Goal: Task Accomplishment & Management: Manage account settings

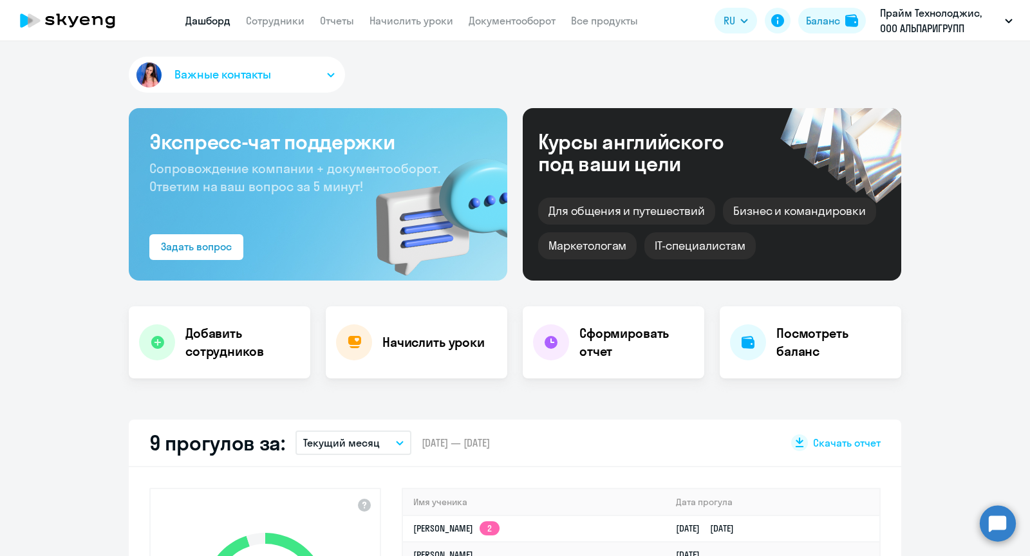
select select "30"
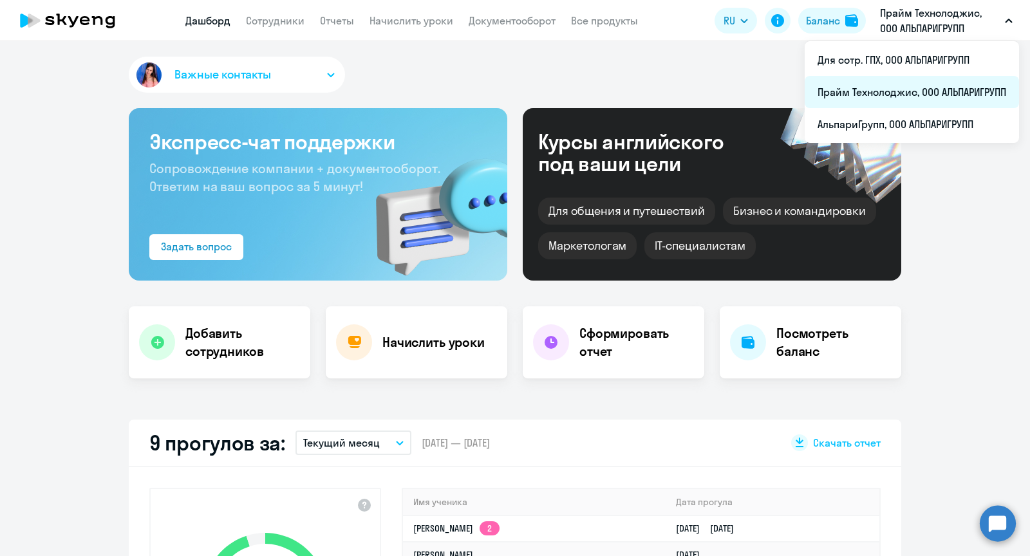
click at [896, 100] on li "Прайм Технолоджис, ООО АЛЬПАРИГРУПП" at bounding box center [912, 92] width 214 height 32
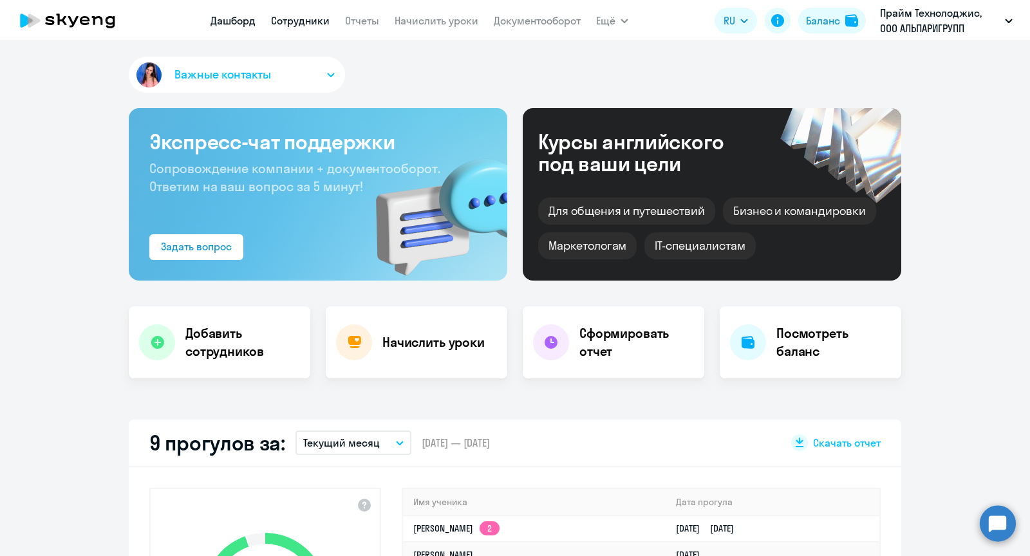
click at [289, 19] on link "Сотрудники" at bounding box center [300, 20] width 59 height 13
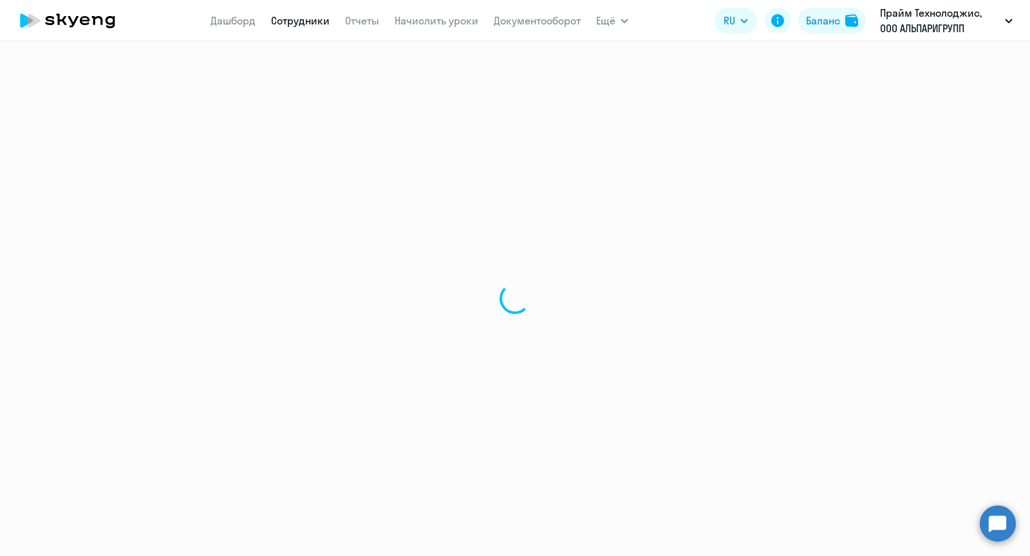
select select "30"
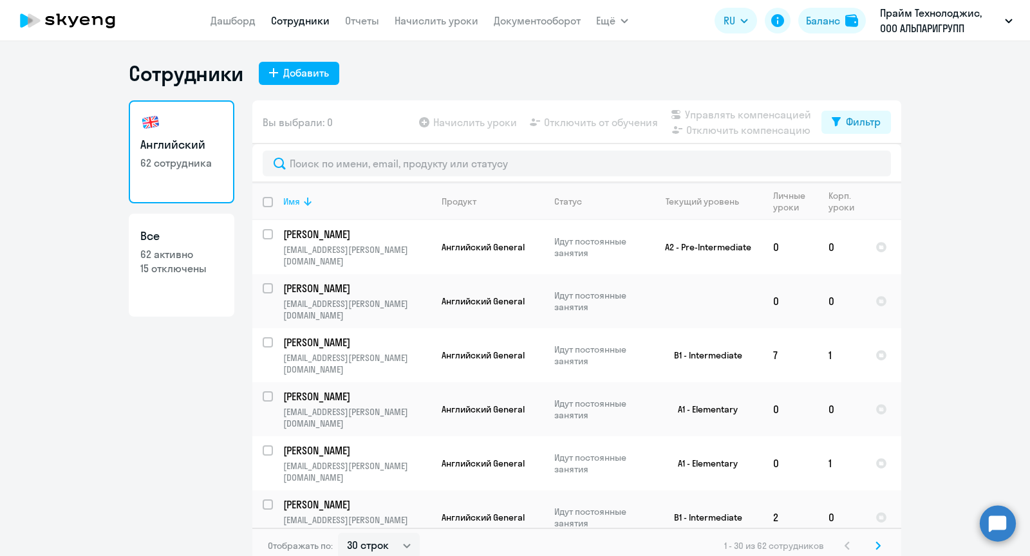
click at [363, 191] on th "Имя" at bounding box center [352, 201] width 158 height 37
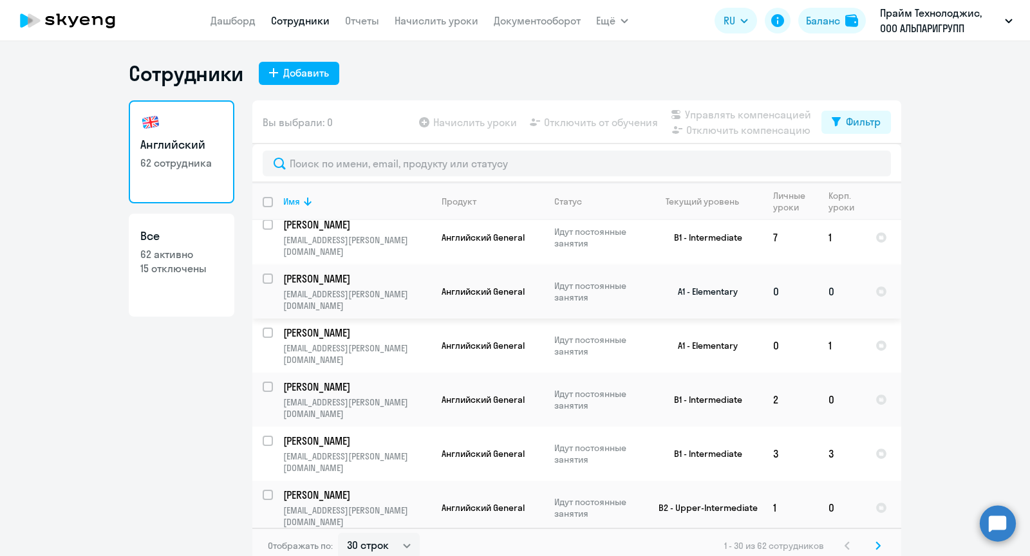
scroll to position [89, 0]
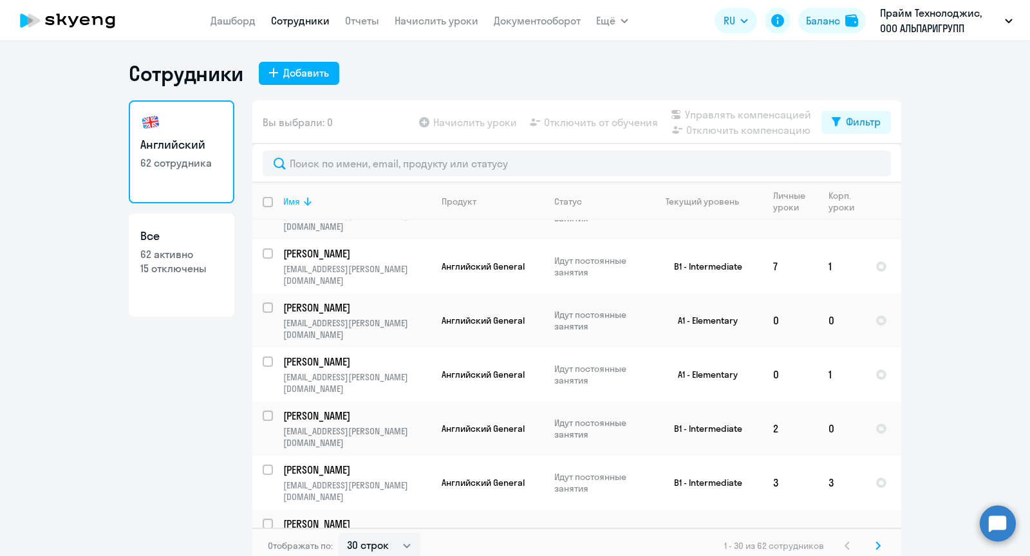
click at [328, 203] on div "Имя" at bounding box center [356, 202] width 147 height 12
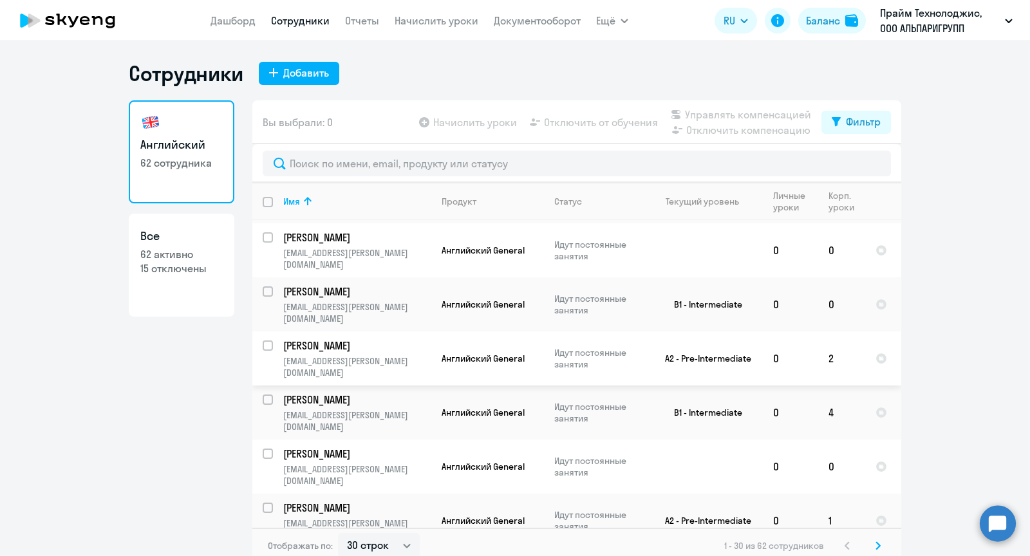
scroll to position [104, 0]
click at [375, 543] on select "30 строк 50 строк 100 строк" at bounding box center [379, 546] width 82 height 26
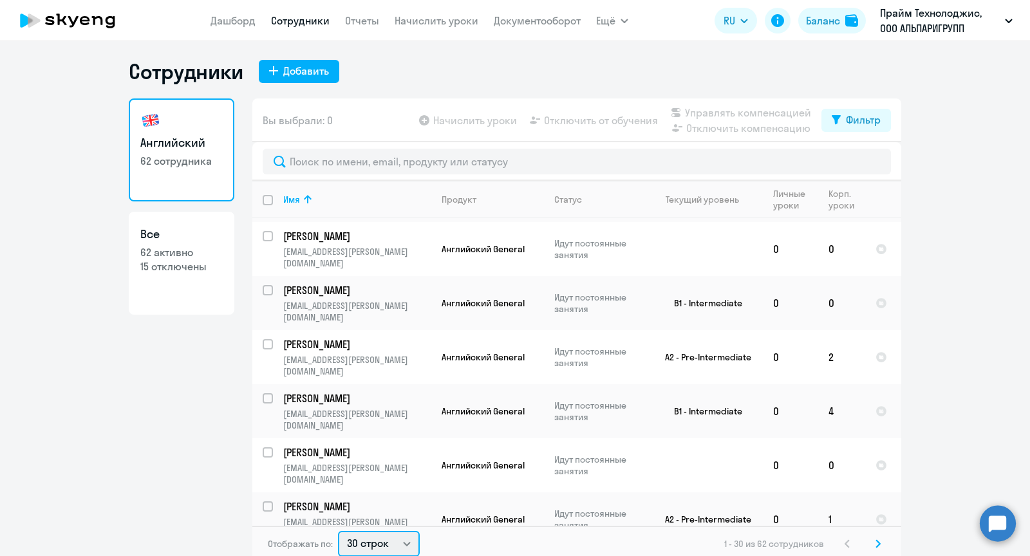
select select "50"
click at [338, 531] on select "30 строк 50 строк 100 строк" at bounding box center [379, 544] width 82 height 26
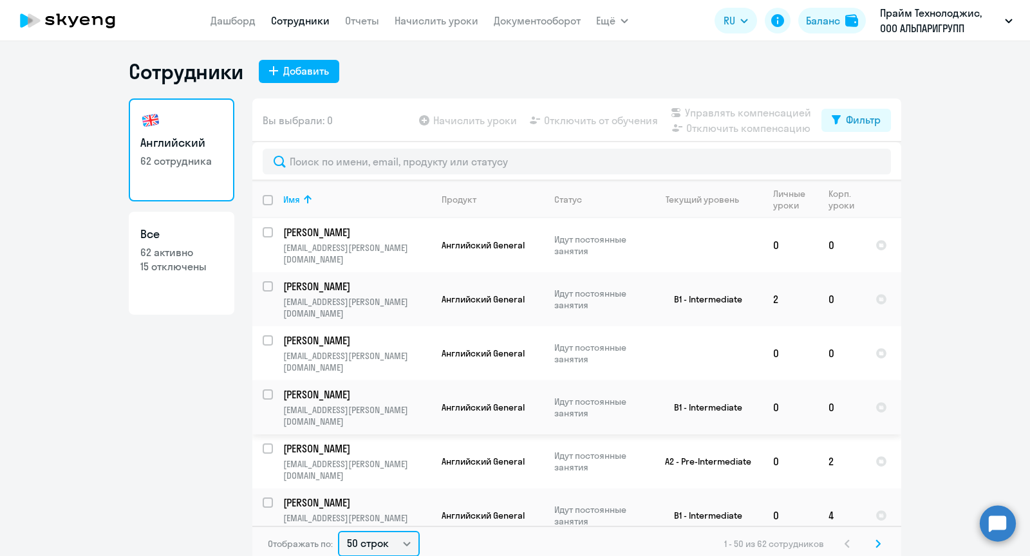
scroll to position [0, 0]
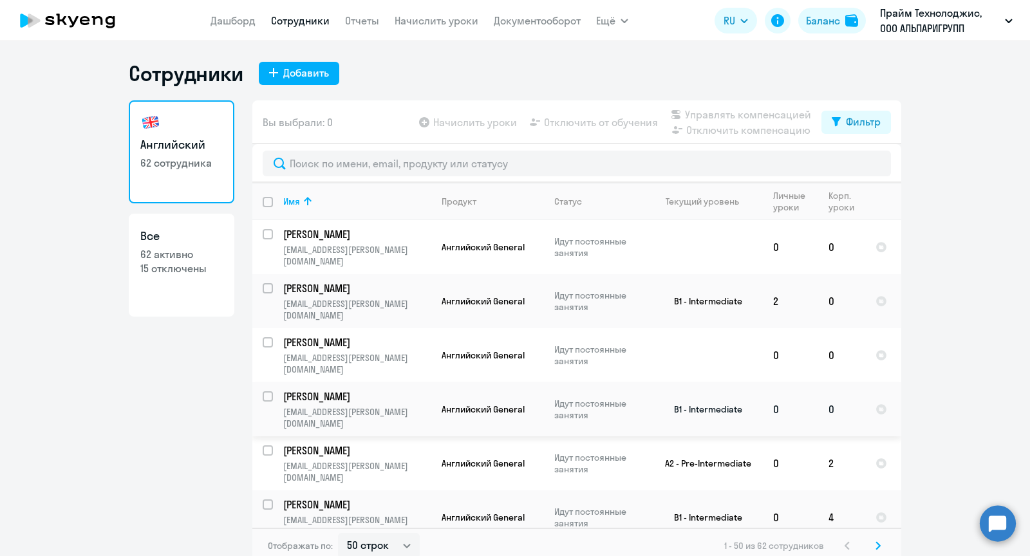
click at [267, 391] on input "select row 39041262" at bounding box center [276, 404] width 26 height 26
checkbox input "true"
click at [596, 124] on span "Отключить от обучения" at bounding box center [601, 122] width 114 height 15
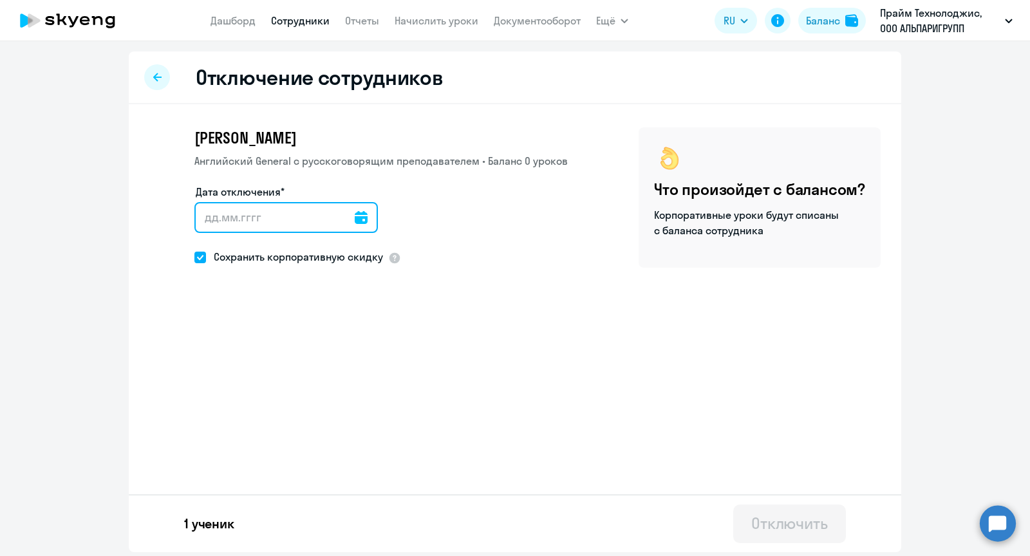
click at [278, 225] on input "Дата отключения*" at bounding box center [286, 217] width 184 height 31
click at [355, 216] on icon at bounding box center [361, 217] width 13 height 13
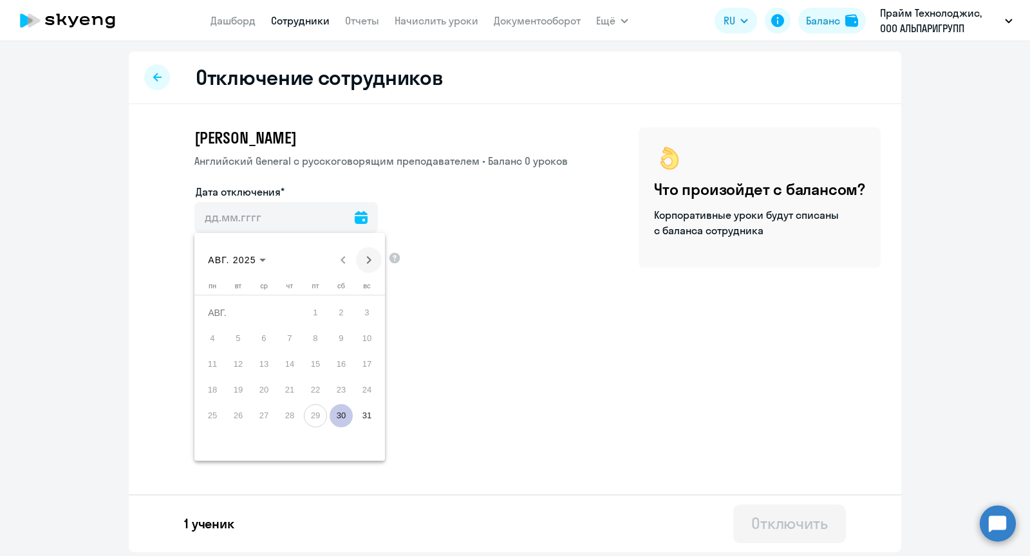
click at [369, 259] on span "Next month" at bounding box center [369, 260] width 26 height 26
click at [212, 331] on span "1" at bounding box center [212, 338] width 23 height 23
type input "[DATE]"
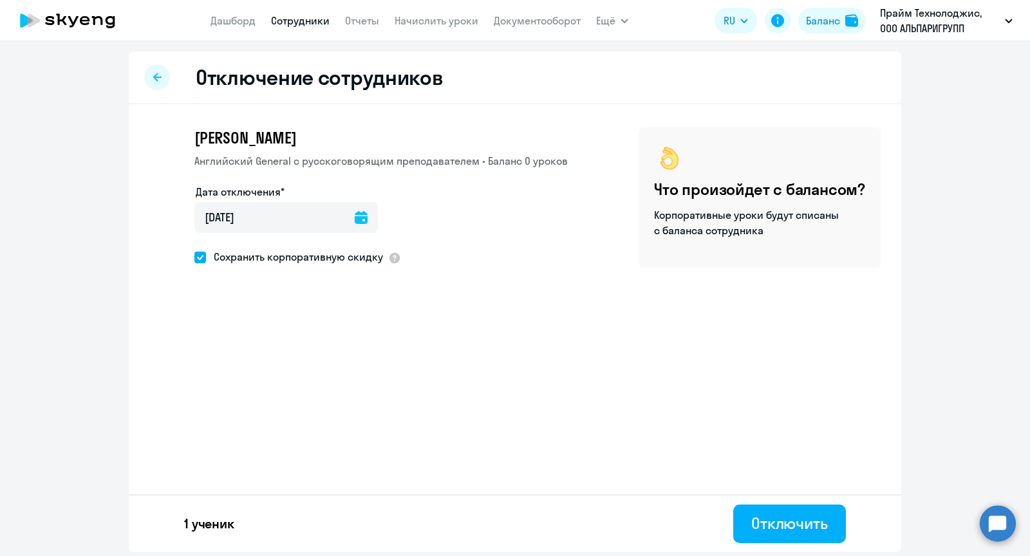
click at [231, 247] on ds-form-field "Дата отключения* [DATE] [DATE]" at bounding box center [286, 216] width 184 height 64
click at [231, 252] on span "Сохранить корпоративную скидку" at bounding box center [294, 256] width 177 height 15
click at [194, 257] on input "Сохранить корпоративную скидку" at bounding box center [194, 257] width 1 height 1
checkbox input "false"
click at [794, 530] on div "Отключить" at bounding box center [789, 523] width 77 height 21
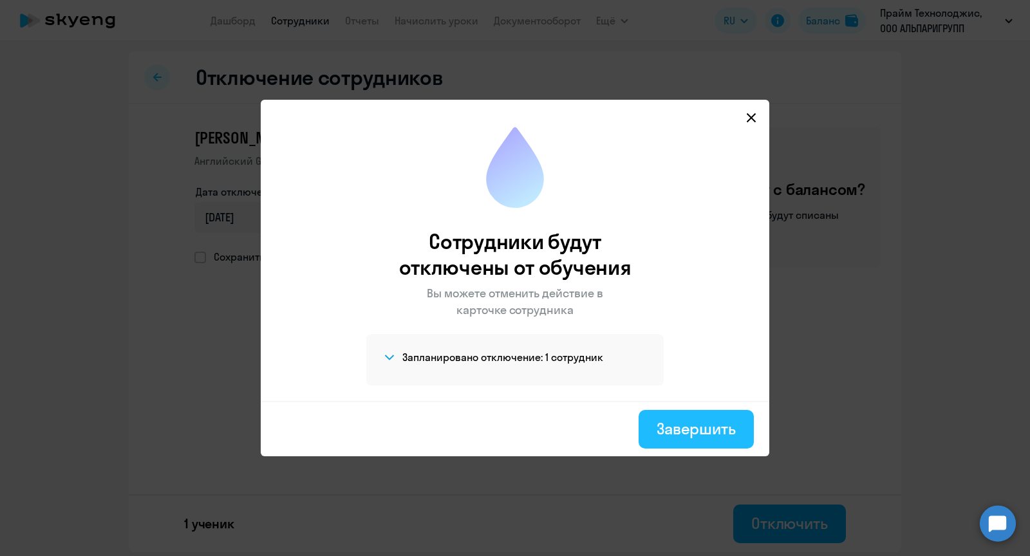
click at [690, 439] on button "Завершить" at bounding box center [696, 429] width 115 height 39
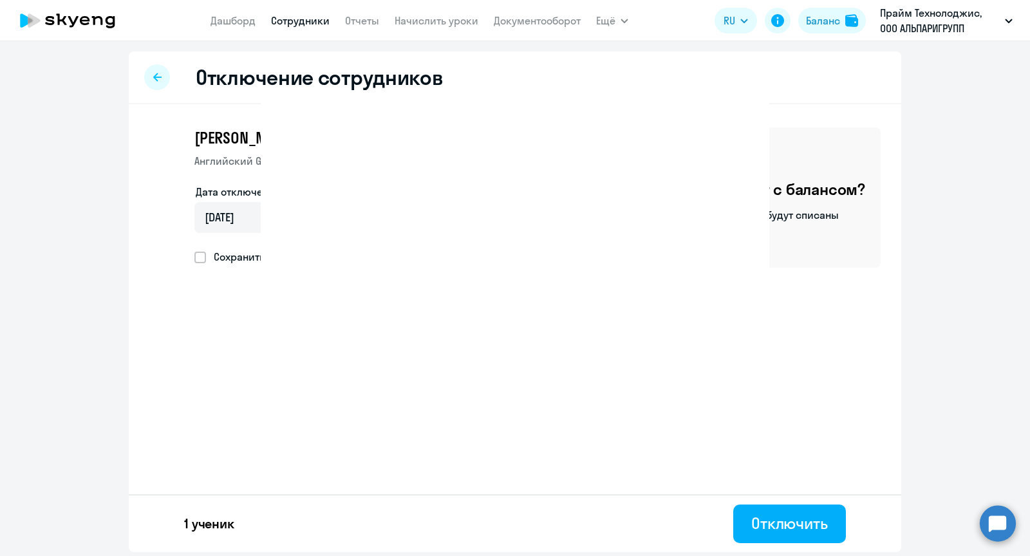
select select "30"
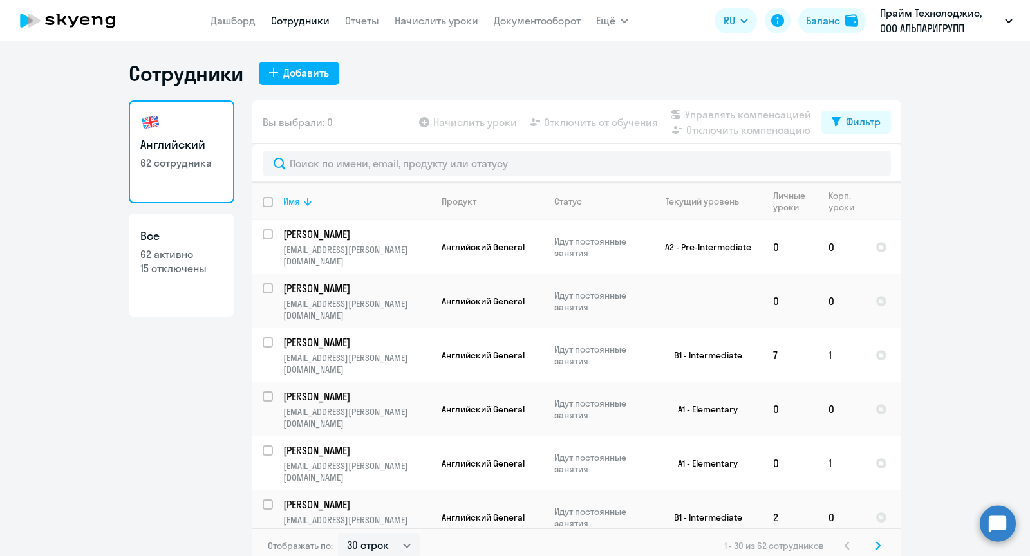
click at [324, 201] on div "Имя" at bounding box center [356, 202] width 147 height 12
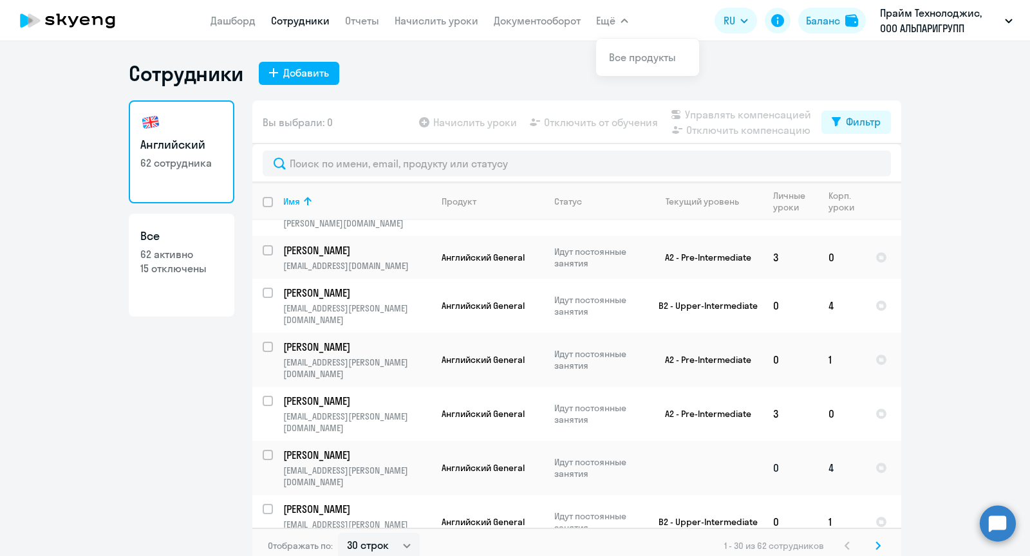
scroll to position [478, 0]
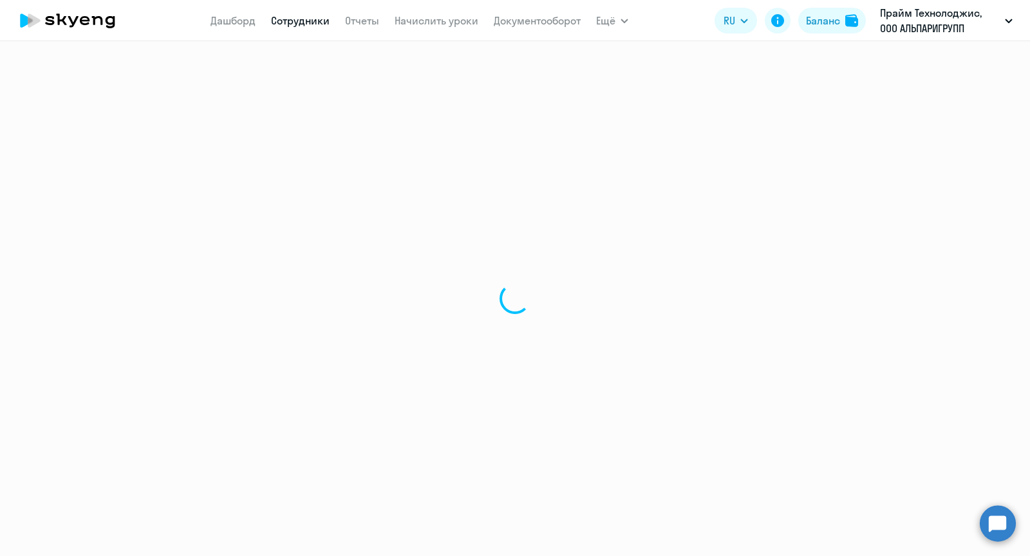
select select "english"
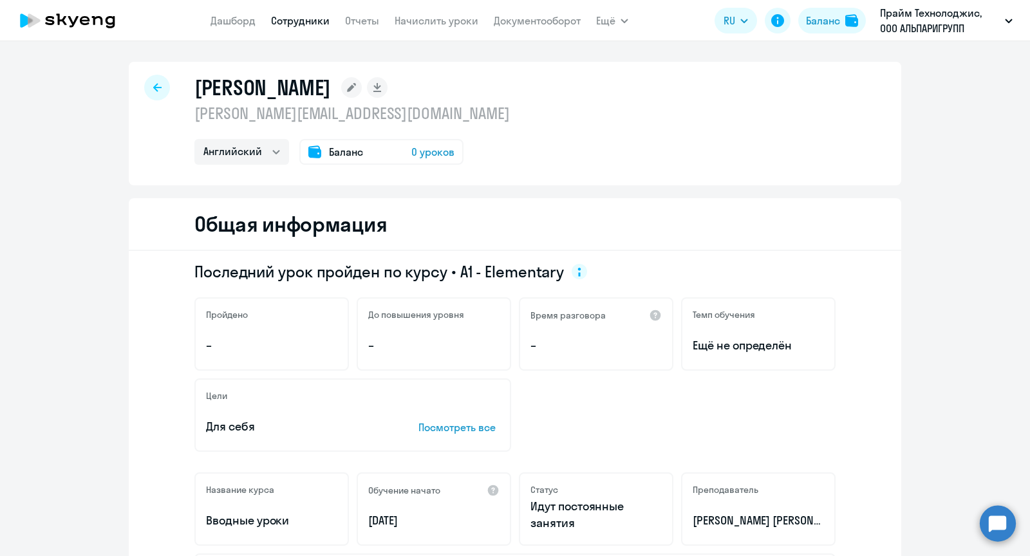
click at [153, 83] on icon at bounding box center [157, 87] width 8 height 9
select select "30"
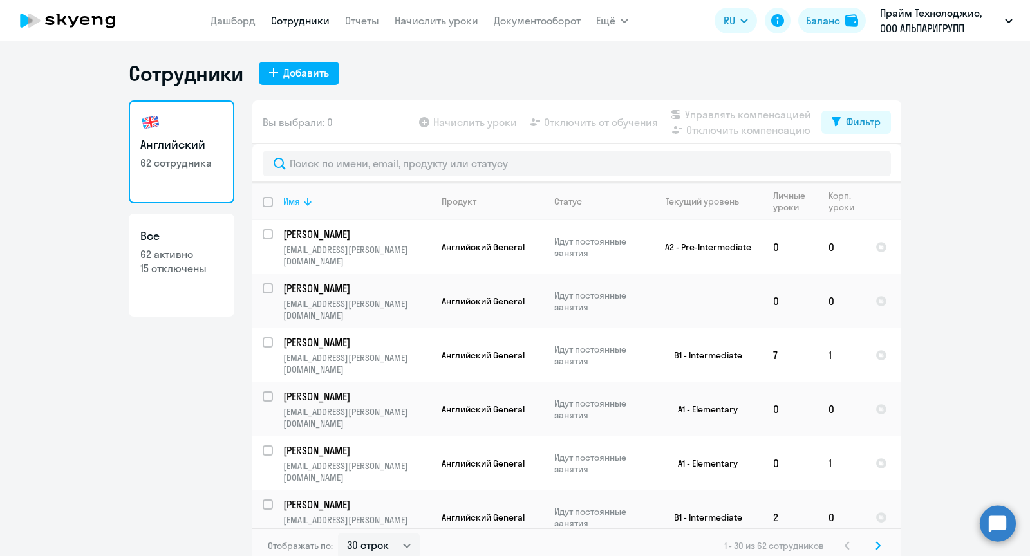
click at [308, 202] on icon at bounding box center [308, 202] width 8 height 8
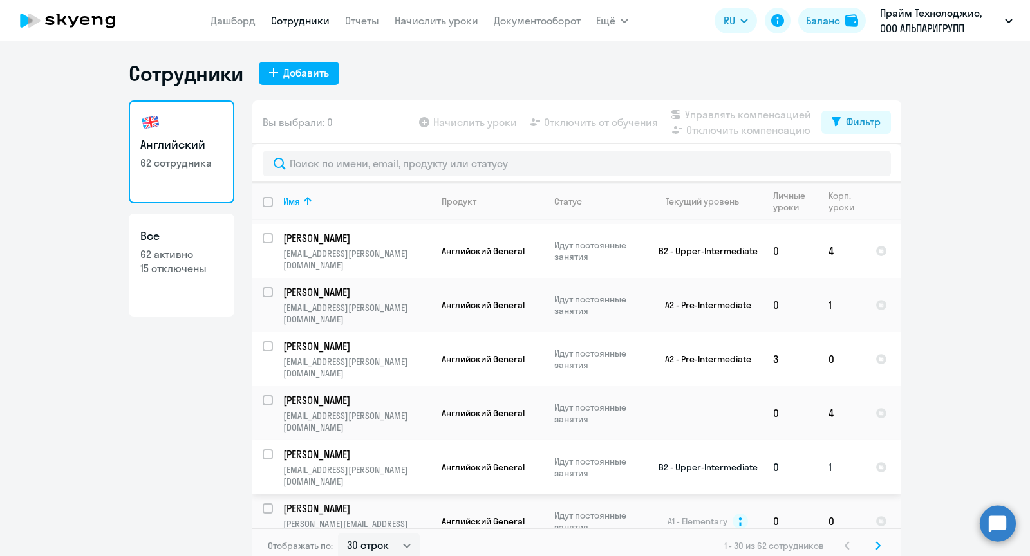
scroll to position [517, 0]
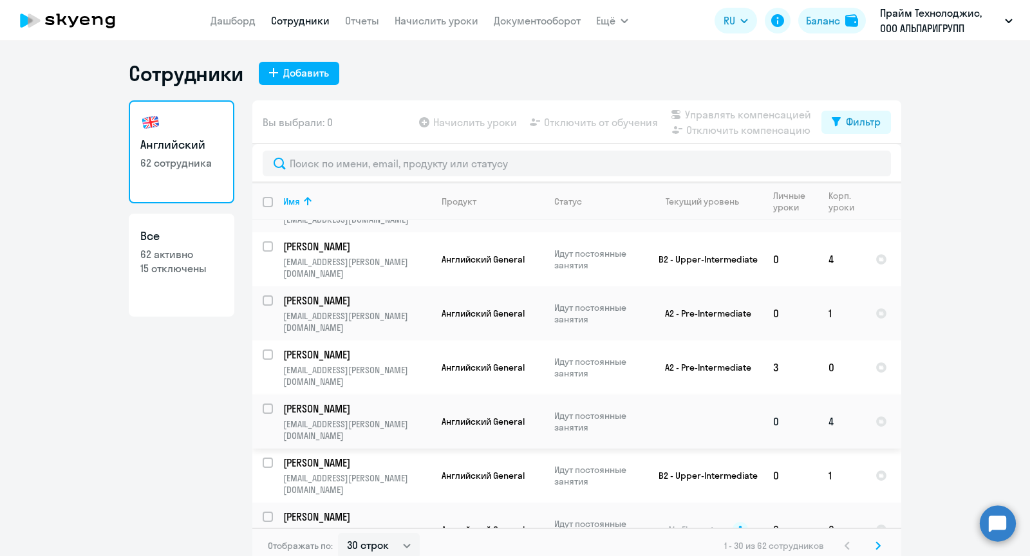
click at [268, 404] on input "select row 39041282" at bounding box center [276, 417] width 26 height 26
checkbox input "true"
click at [586, 123] on span "Отключить от обучения" at bounding box center [601, 122] width 114 height 15
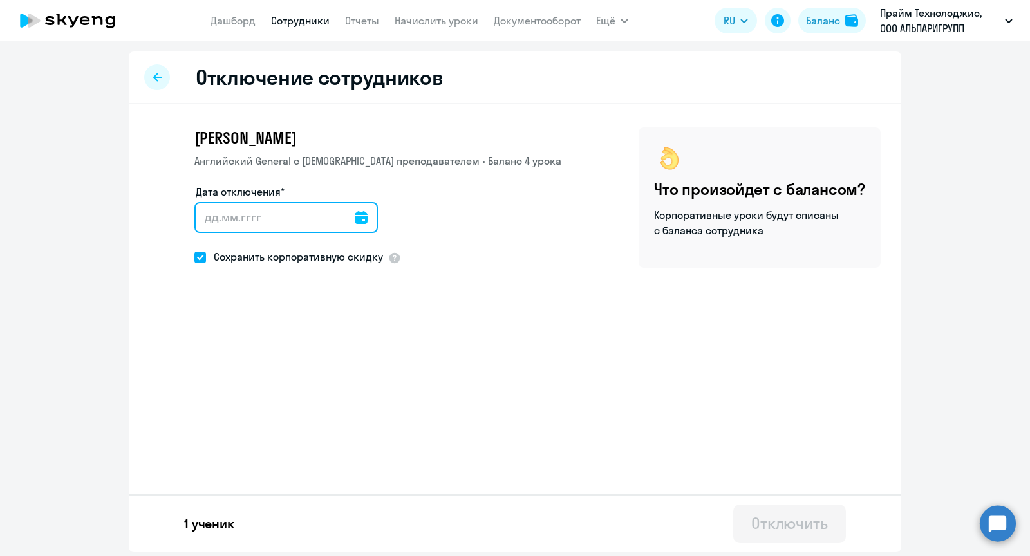
click at [276, 209] on input "Дата отключения*" at bounding box center [286, 217] width 184 height 31
click at [355, 218] on icon at bounding box center [361, 217] width 13 height 13
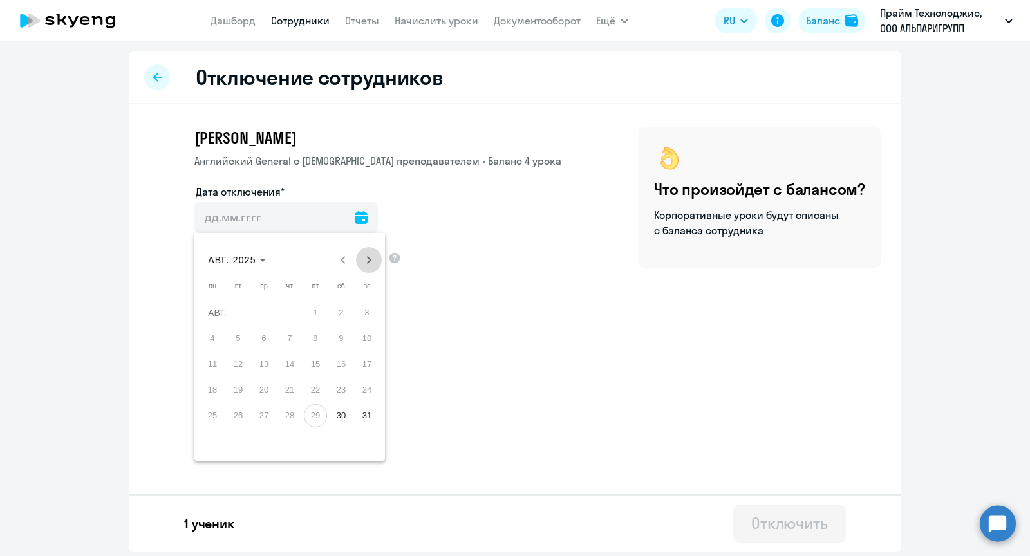
click at [368, 254] on span "Next month" at bounding box center [369, 260] width 26 height 26
click at [342, 257] on span "Previous month" at bounding box center [343, 260] width 26 height 26
click at [336, 415] on span "30" at bounding box center [341, 415] width 23 height 23
type input "[DATE]"
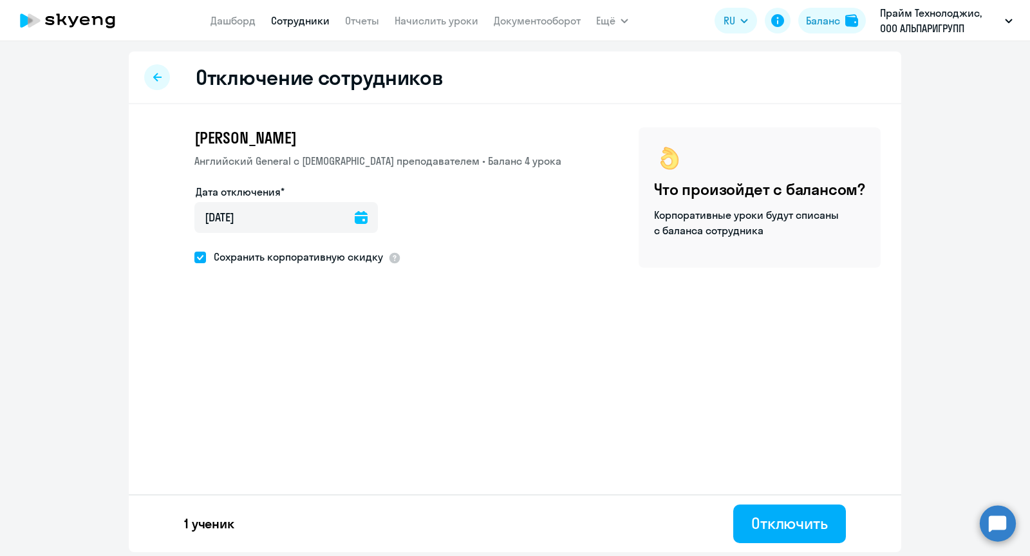
click at [250, 249] on span "Сохранить корпоративную скидку" at bounding box center [294, 256] width 177 height 15
click at [194, 257] on input "Сохранить корпоративную скидку" at bounding box center [194, 257] width 1 height 1
checkbox input "false"
click at [805, 522] on div "Отключить" at bounding box center [789, 523] width 77 height 21
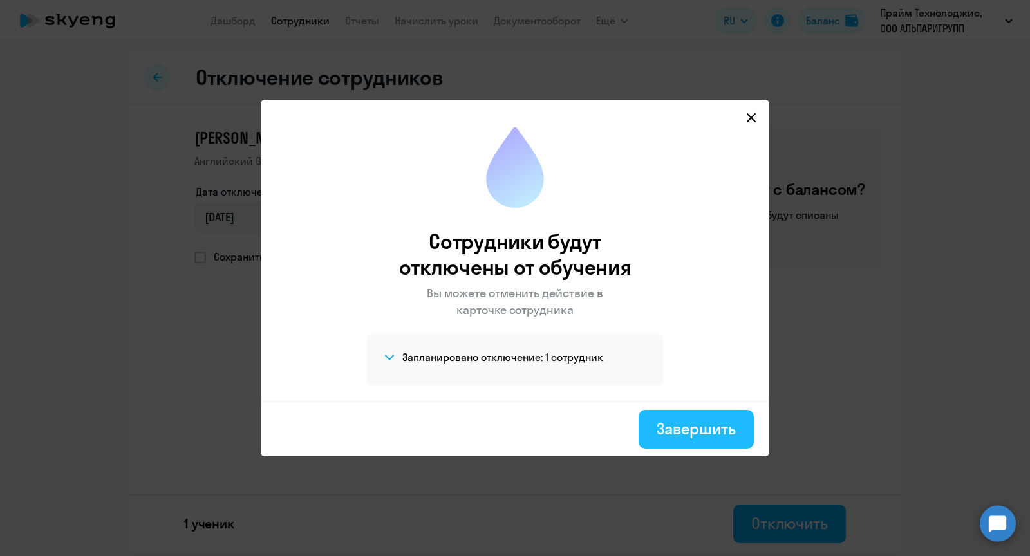
click at [717, 429] on div "Завершить" at bounding box center [696, 429] width 79 height 21
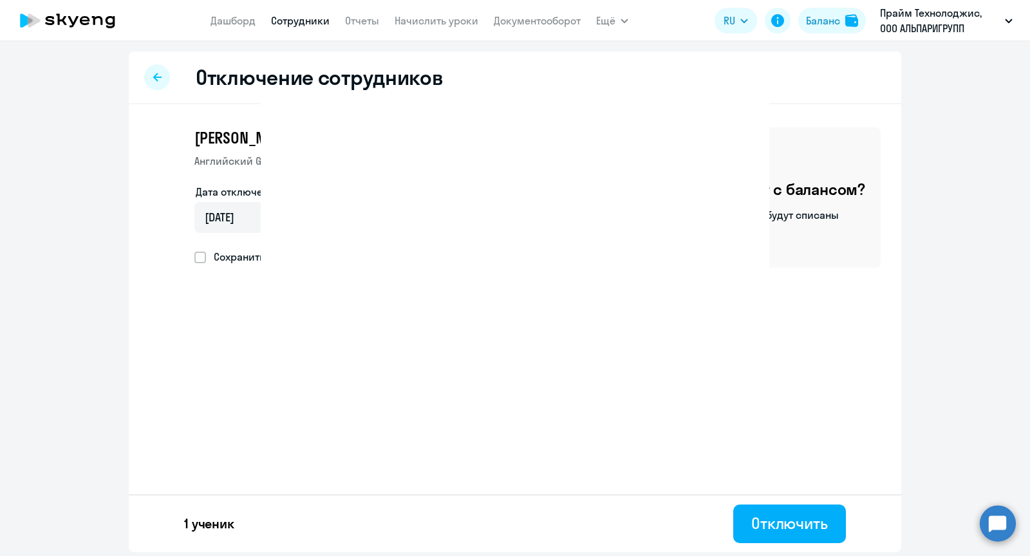
select select "30"
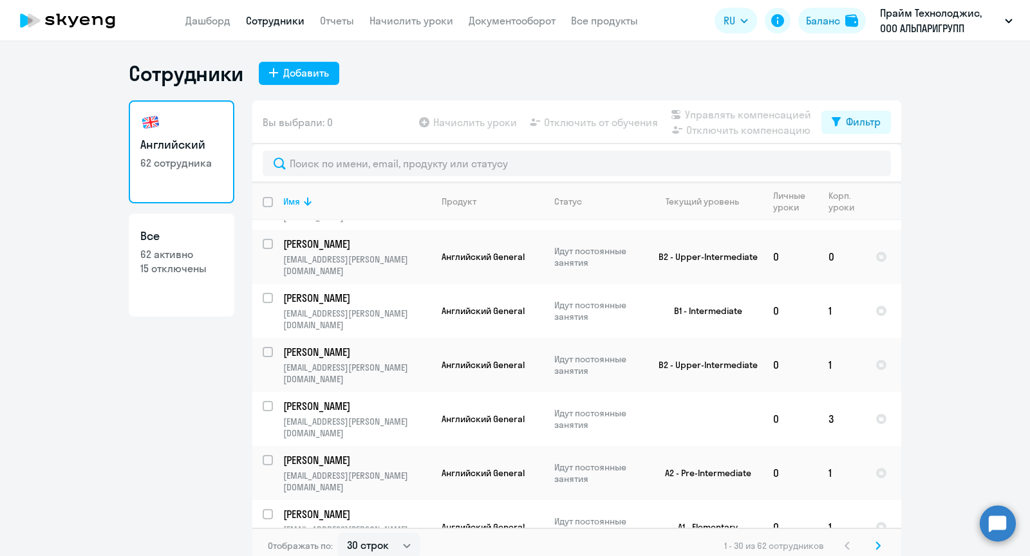
scroll to position [962, 0]
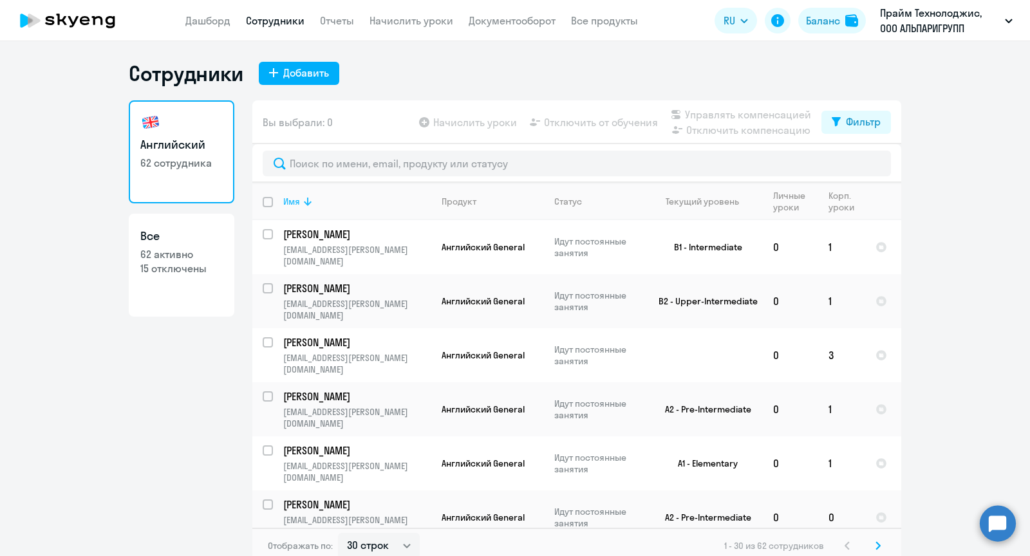
click at [303, 189] on th "Имя" at bounding box center [352, 201] width 158 height 37
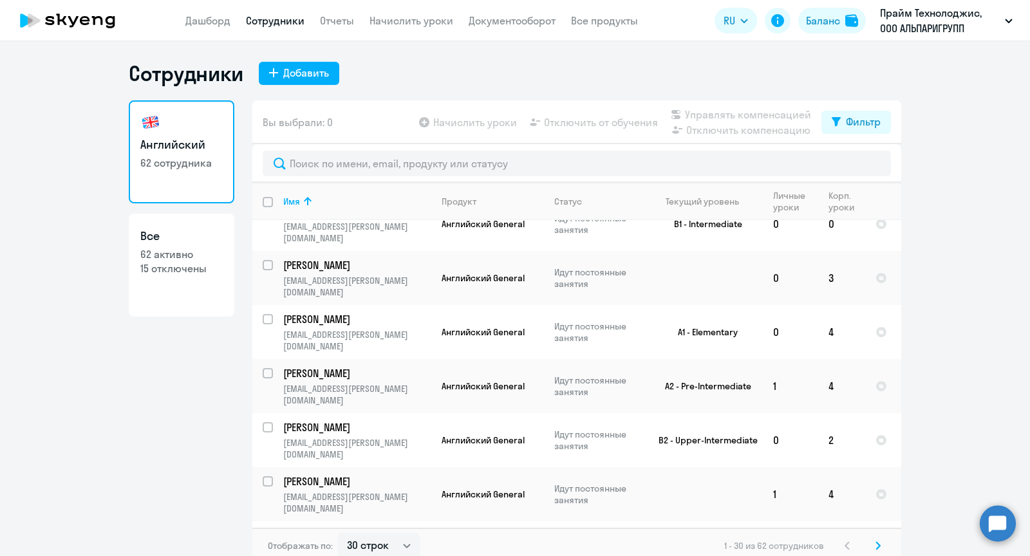
scroll to position [7, 0]
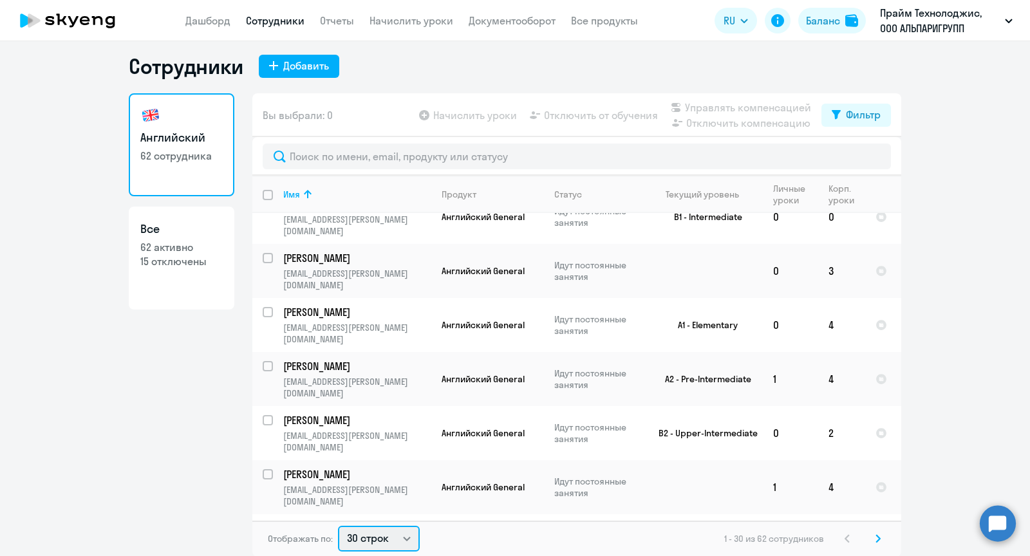
click at [373, 530] on select "30 строк 50 строк 100 строк" at bounding box center [379, 539] width 82 height 26
select select "50"
click at [338, 526] on select "30 строк 50 строк 100 строк" at bounding box center [379, 539] width 82 height 26
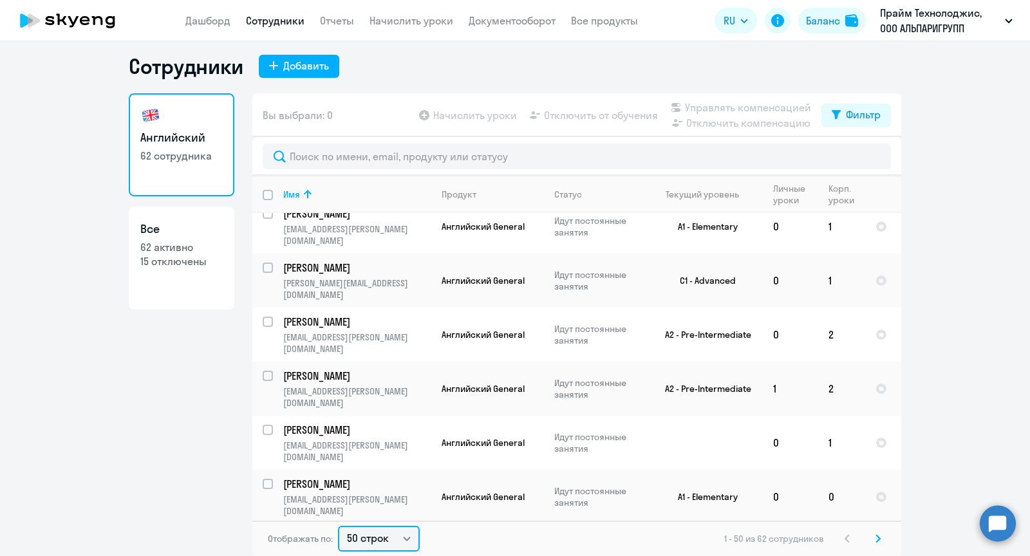
scroll to position [1720, 0]
checkbox input "true"
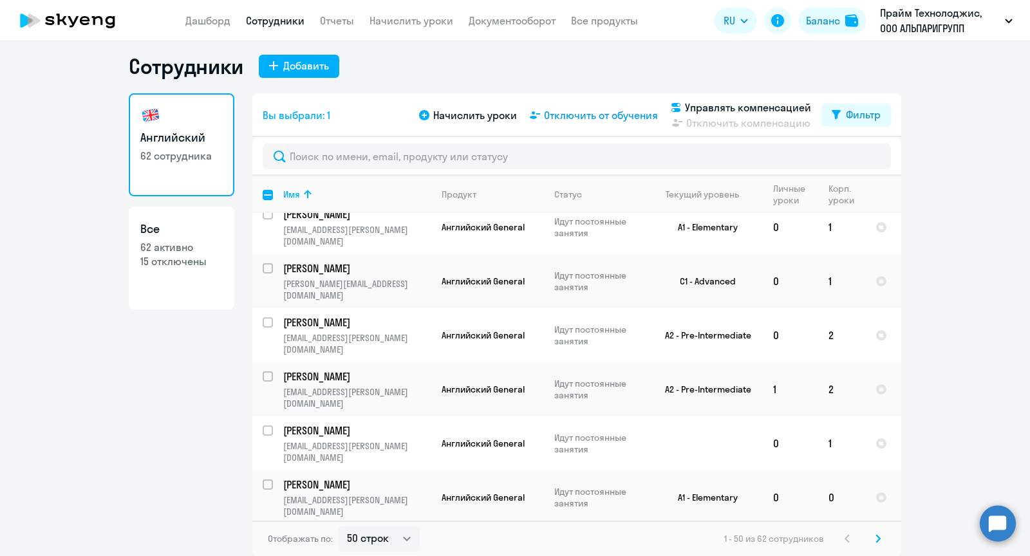
click at [581, 117] on span "Отключить от обучения" at bounding box center [601, 115] width 114 height 15
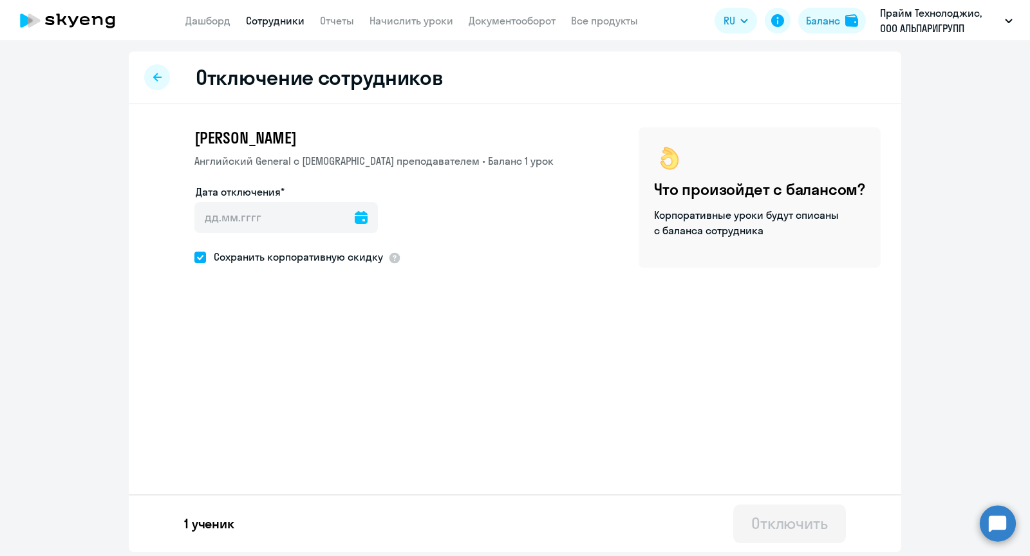
click at [355, 210] on div at bounding box center [361, 217] width 13 height 31
click at [289, 225] on input "Дата отключения*" at bounding box center [286, 217] width 184 height 31
click at [355, 225] on div at bounding box center [361, 217] width 13 height 31
click at [201, 258] on span at bounding box center [200, 258] width 12 height 12
click at [194, 258] on input "Сохранить корпоративную скидку" at bounding box center [194, 257] width 1 height 1
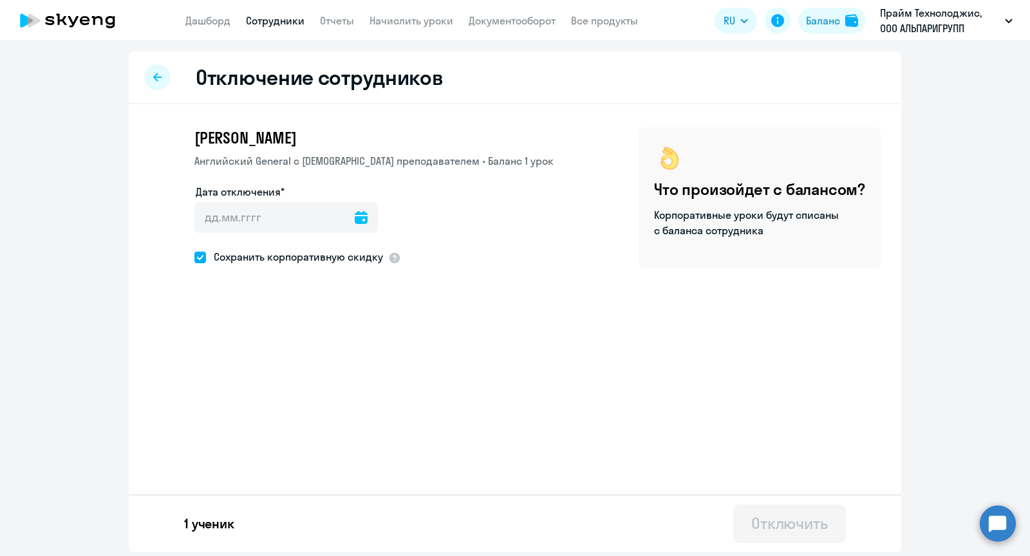
checkbox input "false"
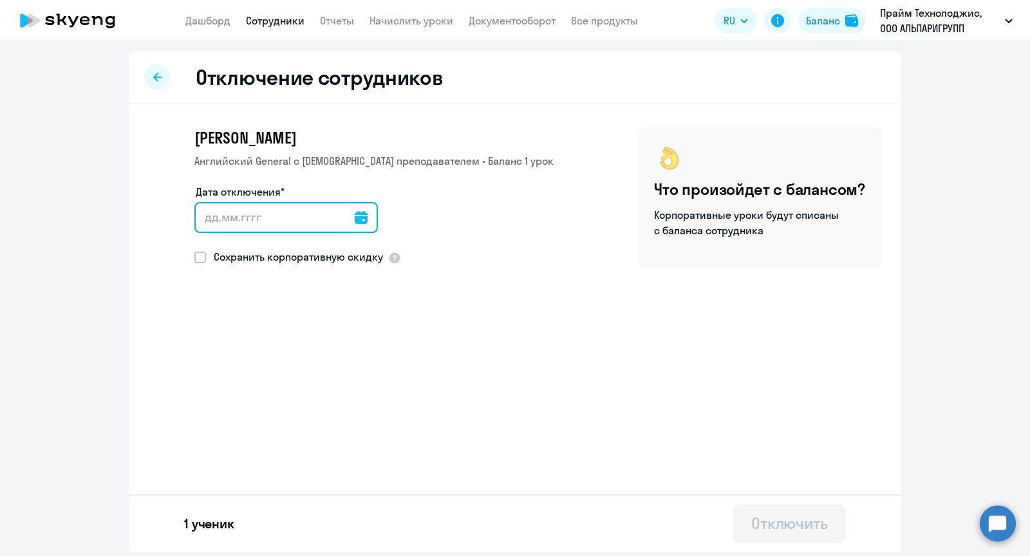
click at [355, 226] on input "Дата отключения*" at bounding box center [286, 217] width 184 height 31
click at [320, 218] on input "Дата отключения*" at bounding box center [286, 217] width 184 height 31
drag, startPoint x: 228, startPoint y: 220, endPoint x: 240, endPoint y: 220, distance: 11.6
click at [228, 220] on input "Дата отключения*" at bounding box center [286, 217] width 184 height 31
click at [355, 216] on icon at bounding box center [361, 217] width 13 height 13
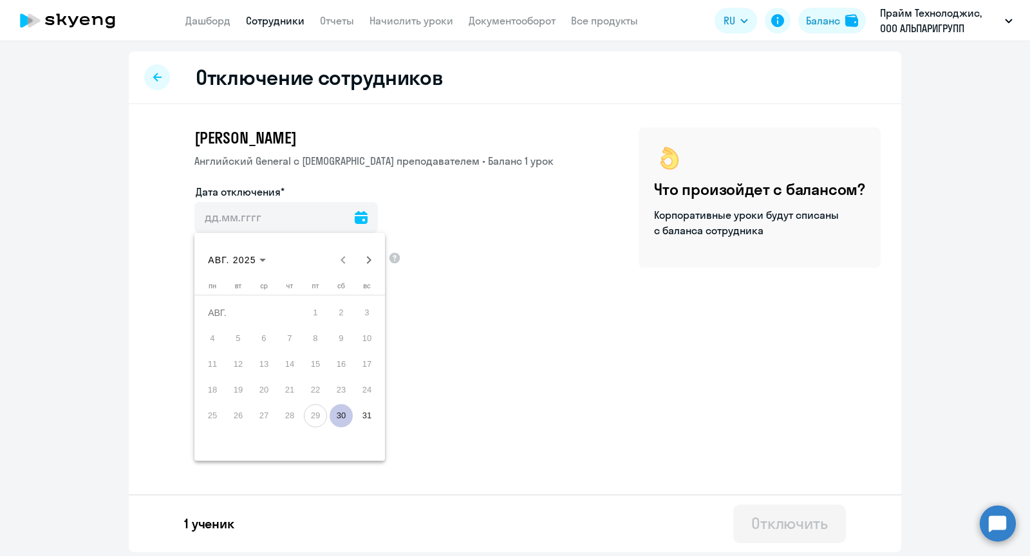
click at [345, 409] on span "30" at bounding box center [341, 415] width 23 height 23
type input "[DATE]"
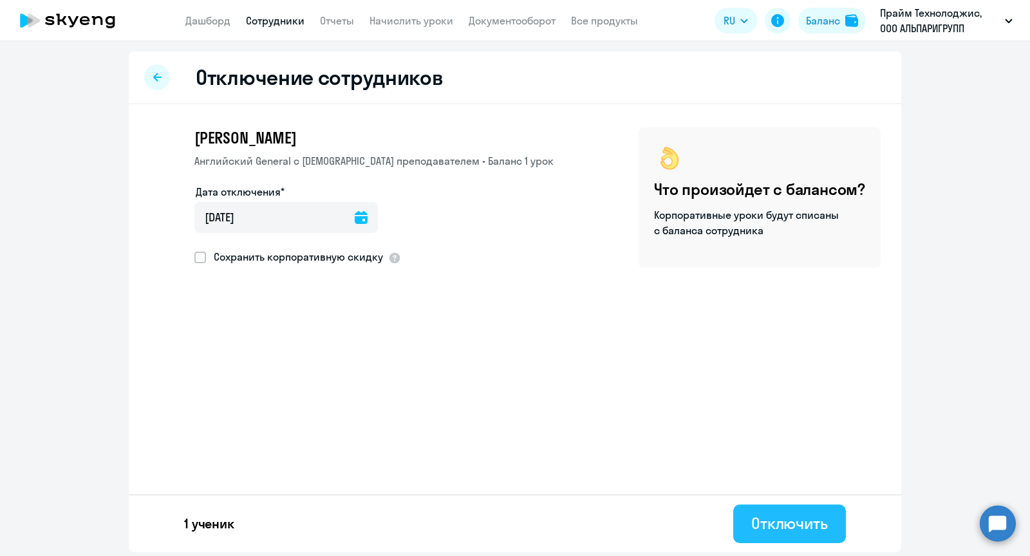
click at [776, 537] on button "Отключить" at bounding box center [789, 524] width 113 height 39
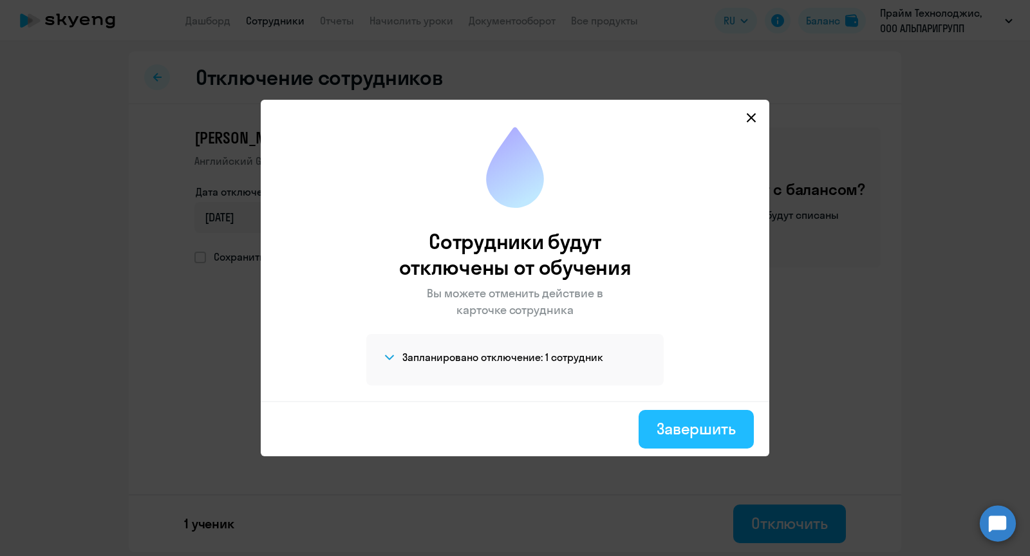
click at [659, 438] on div "Завершить" at bounding box center [696, 429] width 79 height 21
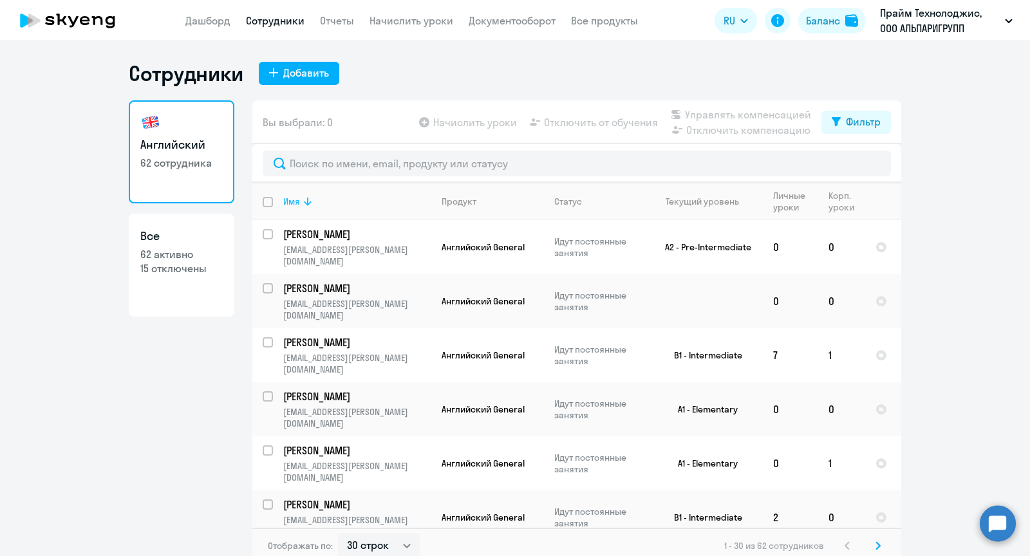
click at [302, 207] on icon at bounding box center [307, 201] width 15 height 15
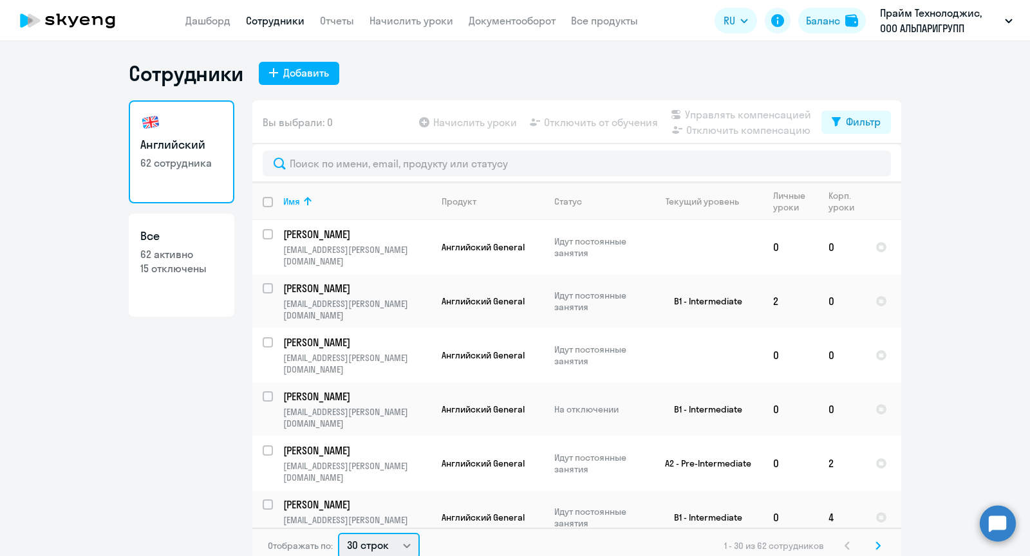
click at [369, 540] on select "30 строк 50 строк 100 строк" at bounding box center [379, 546] width 82 height 26
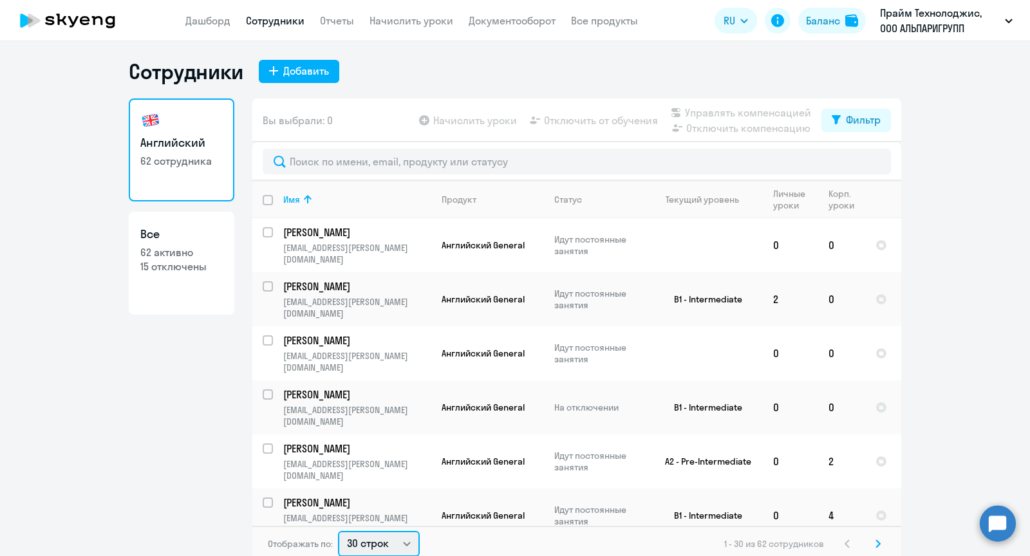
select select "50"
click at [338, 531] on select "30 строк 50 строк 100 строк" at bounding box center [379, 544] width 82 height 26
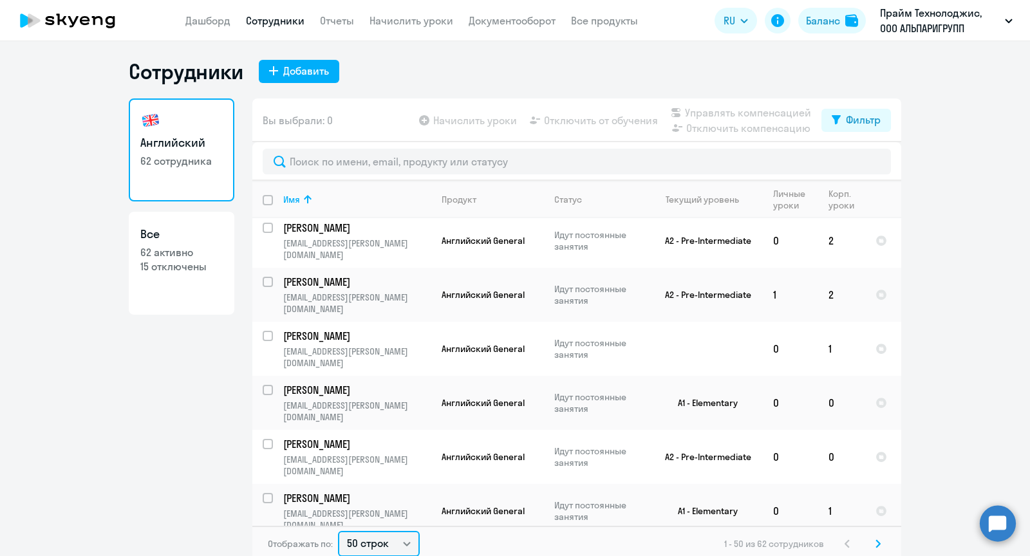
scroll to position [7, 0]
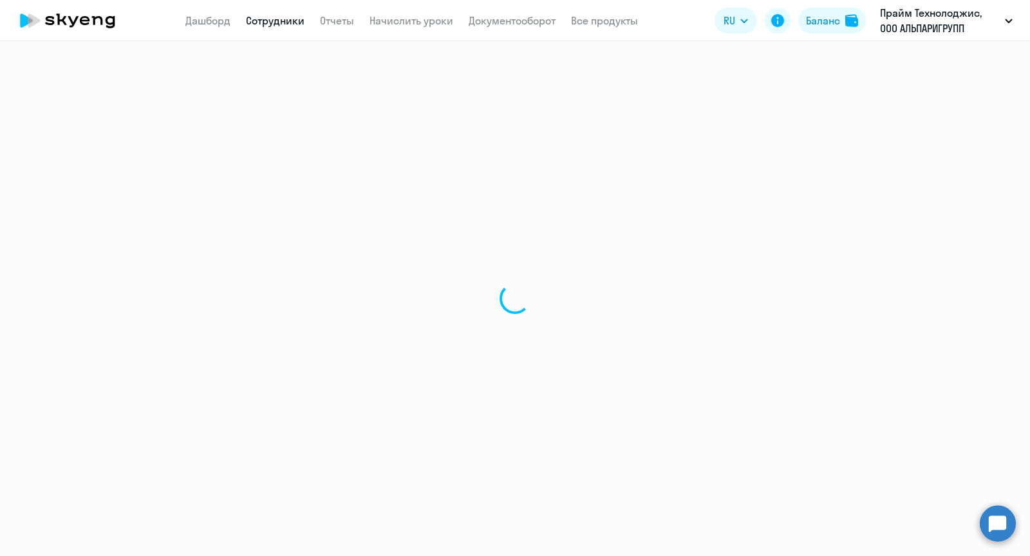
select select "english"
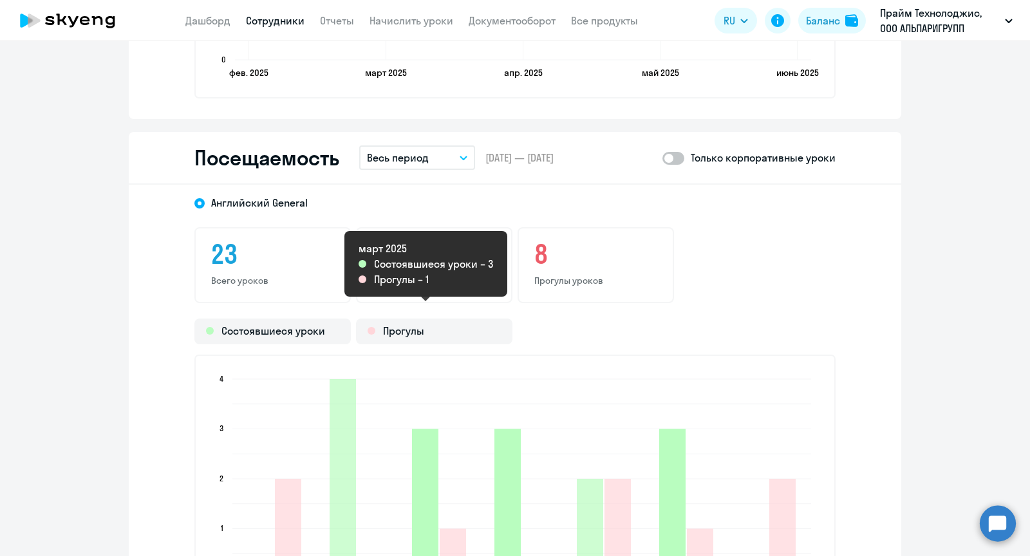
scroll to position [1380, 0]
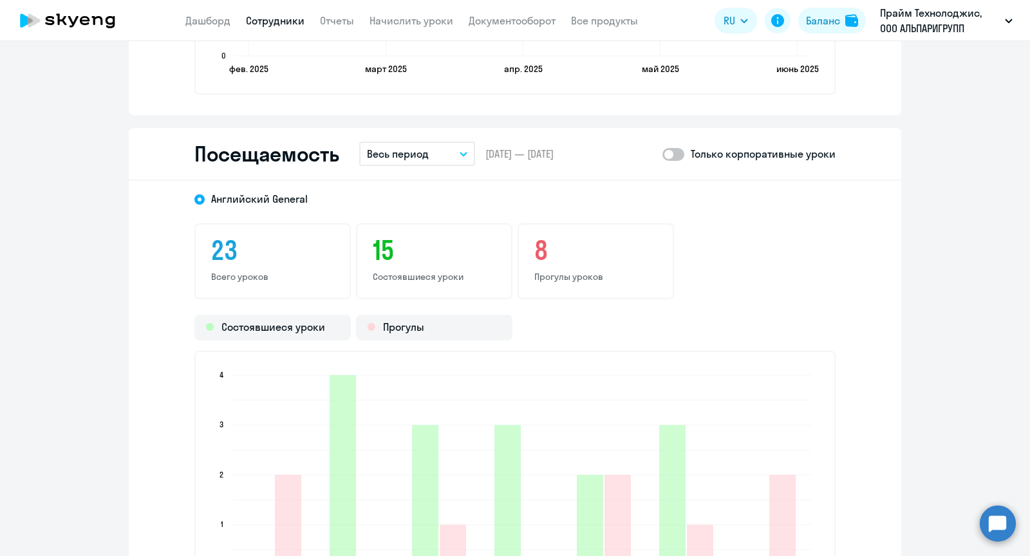
click at [416, 151] on p "Весь период" at bounding box center [398, 153] width 62 height 15
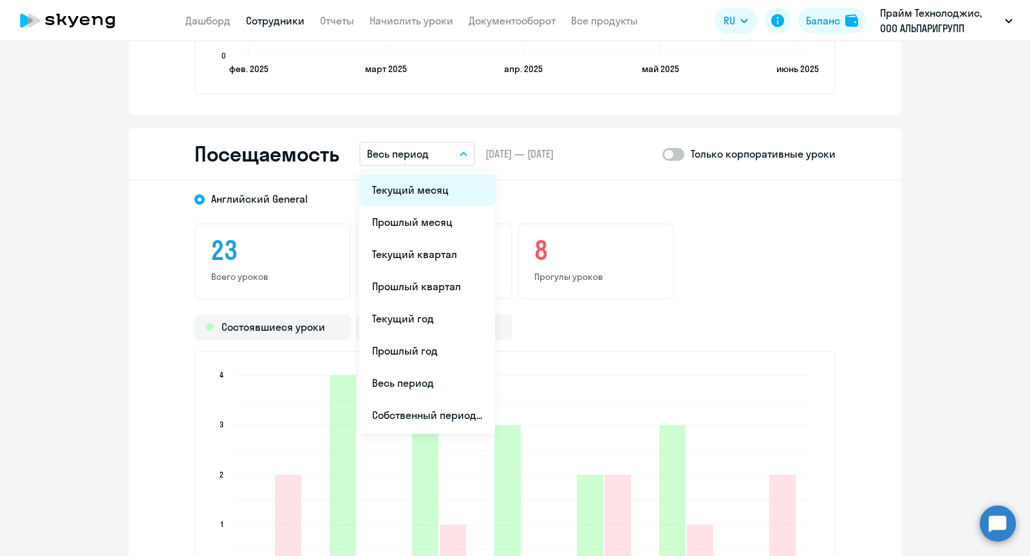
click at [411, 179] on li "Текущий месяц" at bounding box center [427, 190] width 136 height 32
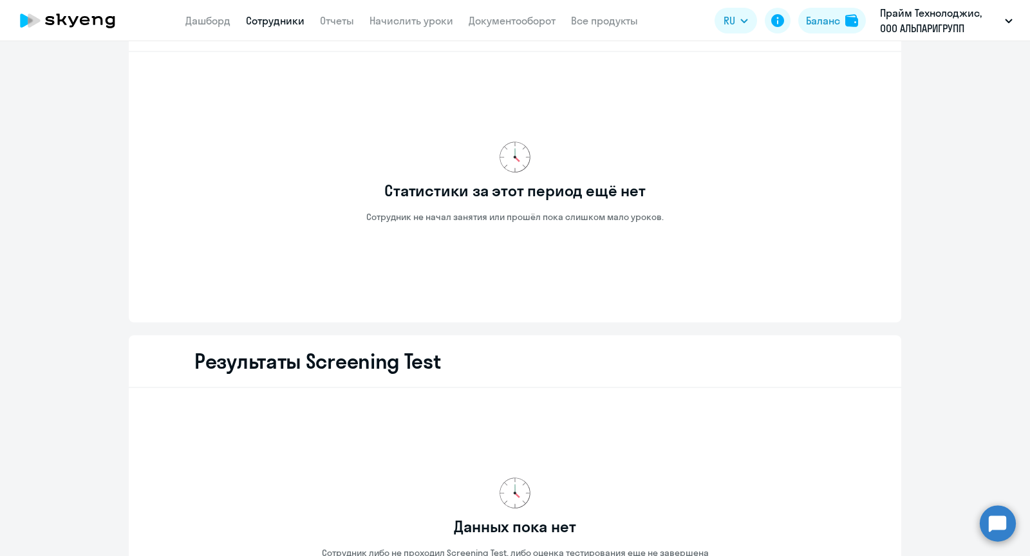
scroll to position [1703, 0]
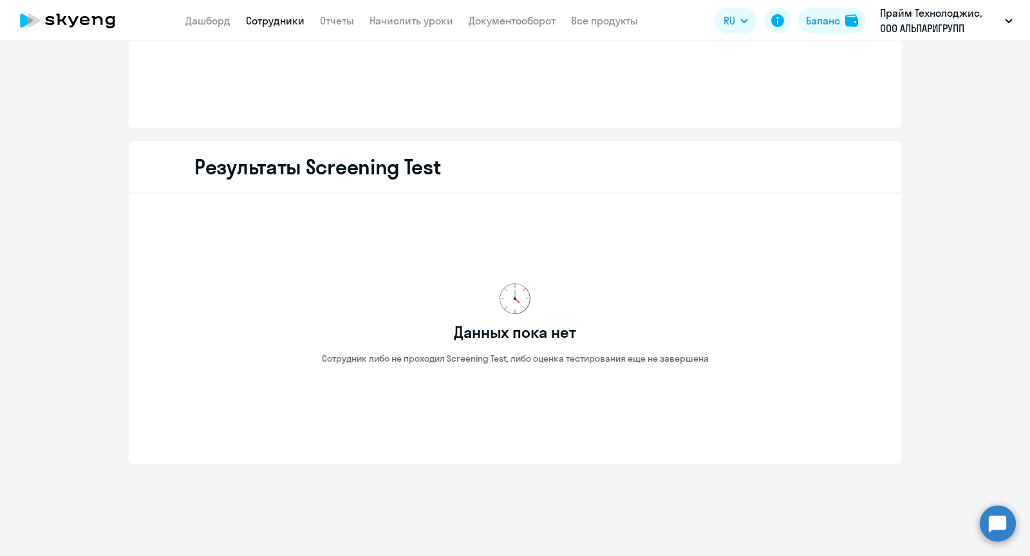
click at [274, 17] on link "Сотрудники" at bounding box center [275, 20] width 59 height 13
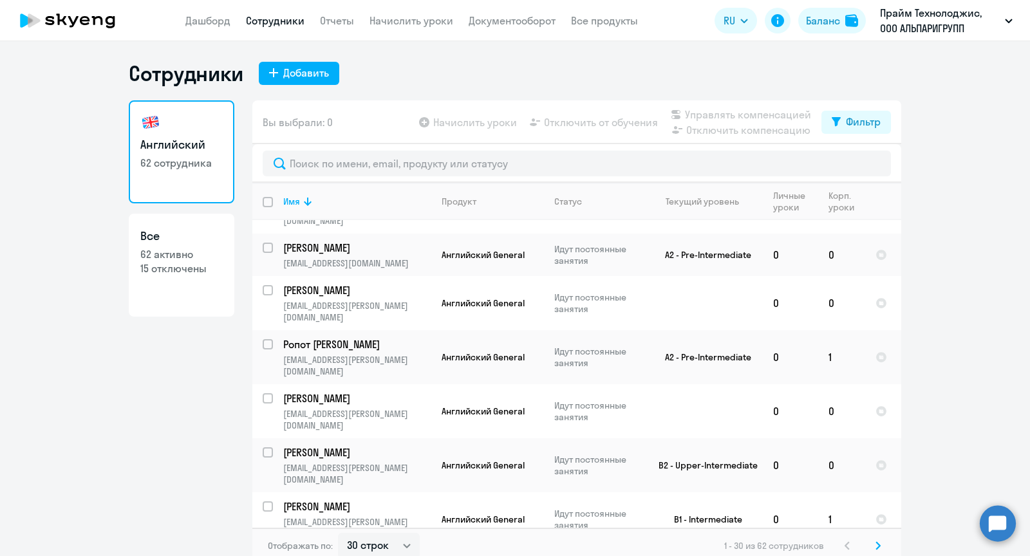
scroll to position [962, 0]
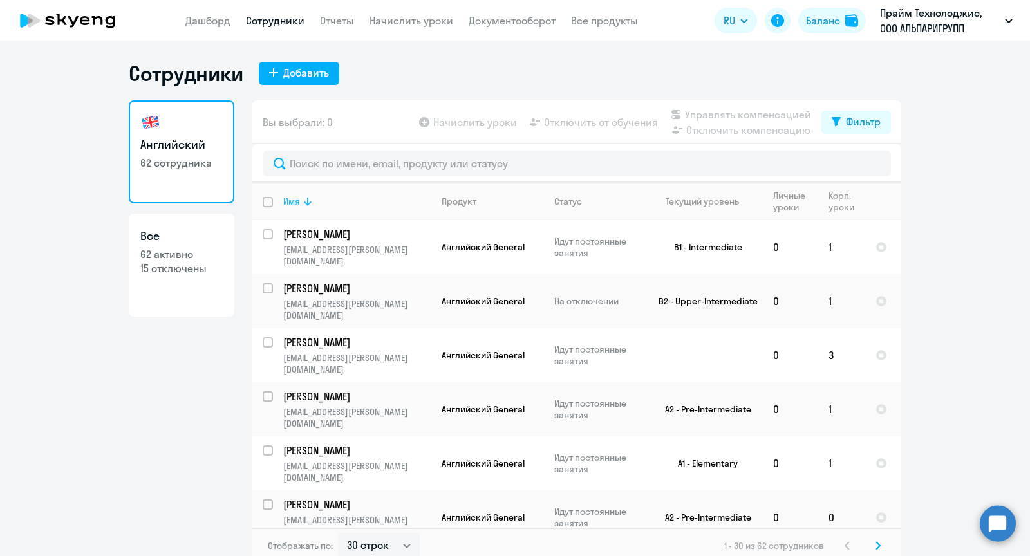
click at [301, 202] on icon at bounding box center [307, 201] width 15 height 15
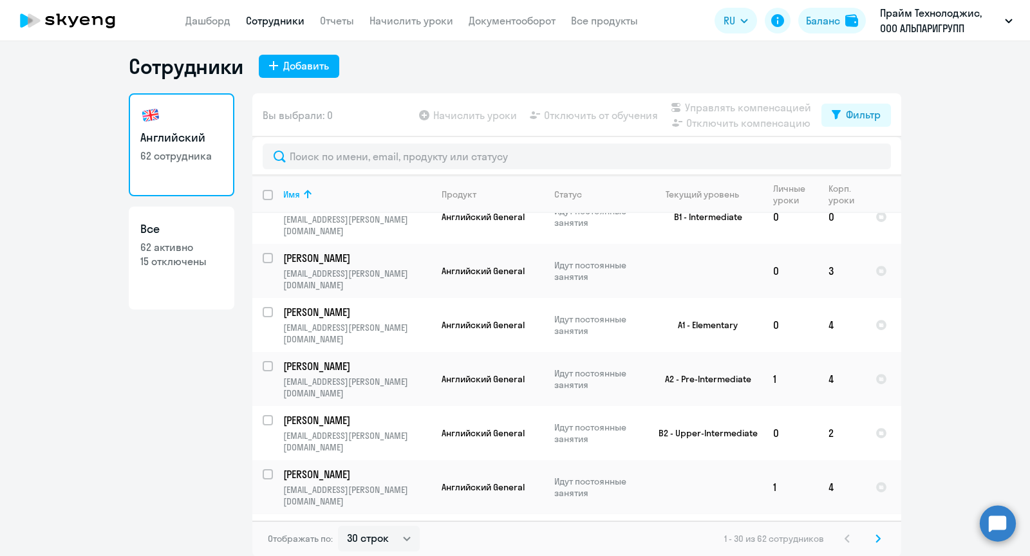
scroll to position [7, 0]
click at [370, 534] on select "30 строк 50 строк 100 строк" at bounding box center [379, 539] width 82 height 26
select select "100"
click at [338, 526] on select "30 строк 50 строк 100 строк" at bounding box center [379, 539] width 82 height 26
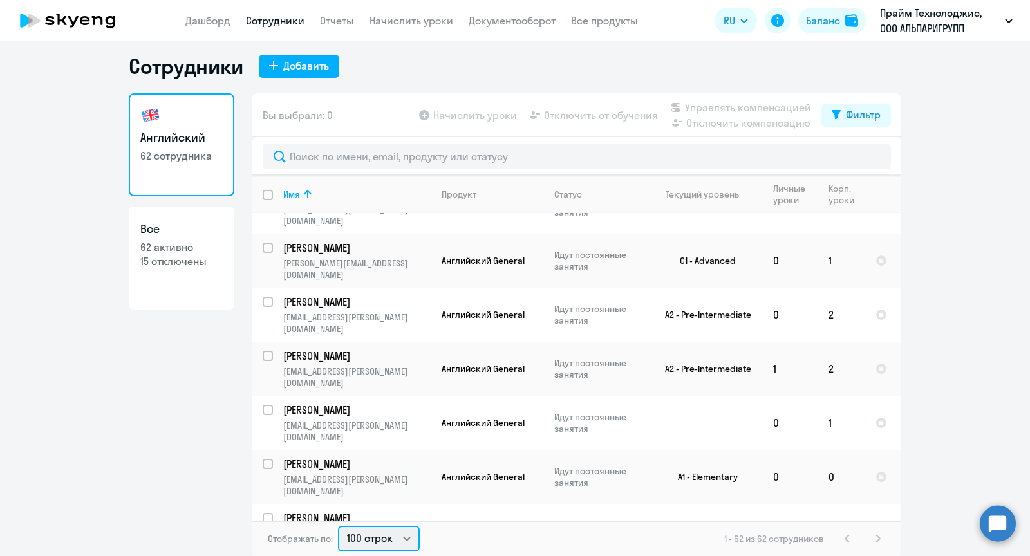
scroll to position [1865, 0]
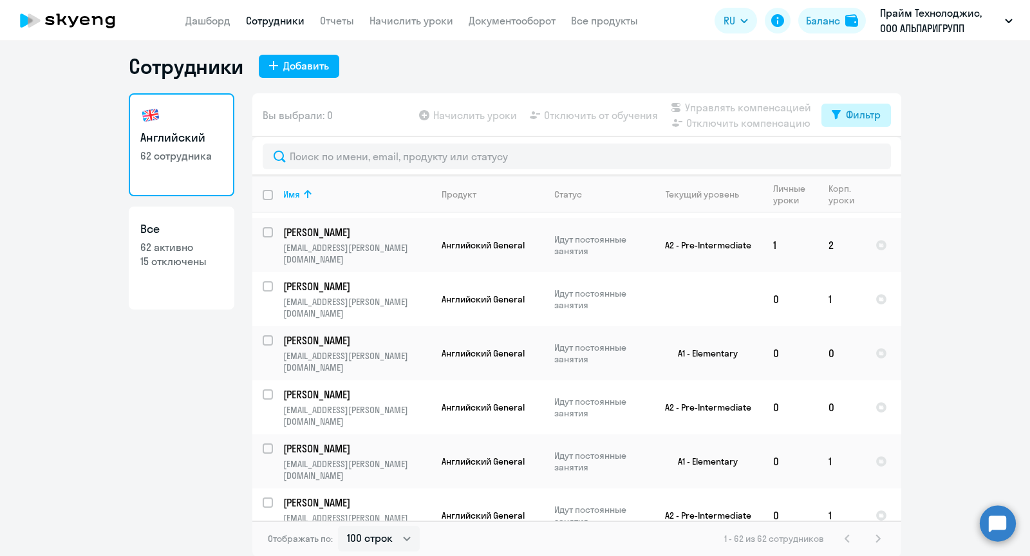
click at [861, 105] on button "Фильтр" at bounding box center [857, 115] width 70 height 23
checkbox input "true"
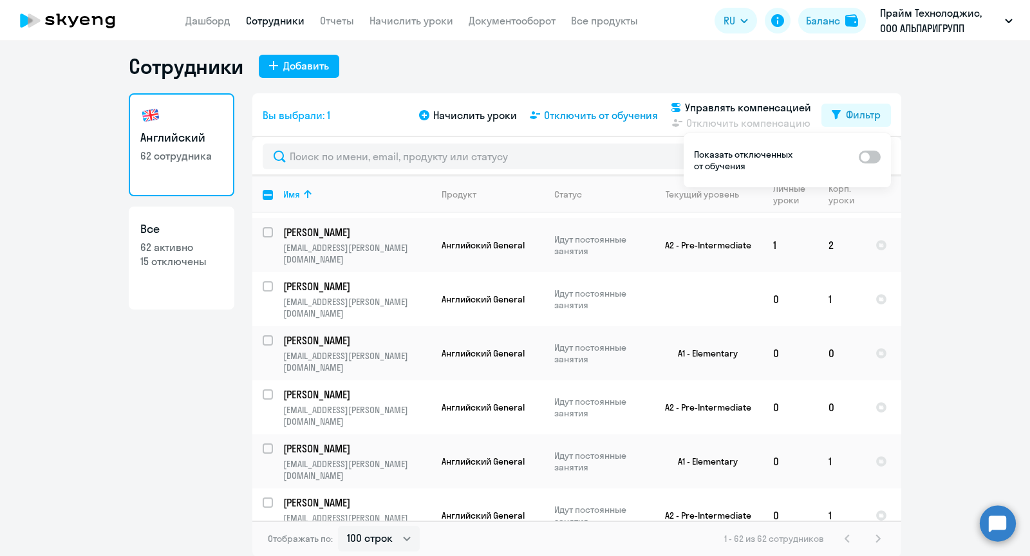
click at [562, 115] on span "Отключить от обучения" at bounding box center [601, 115] width 114 height 15
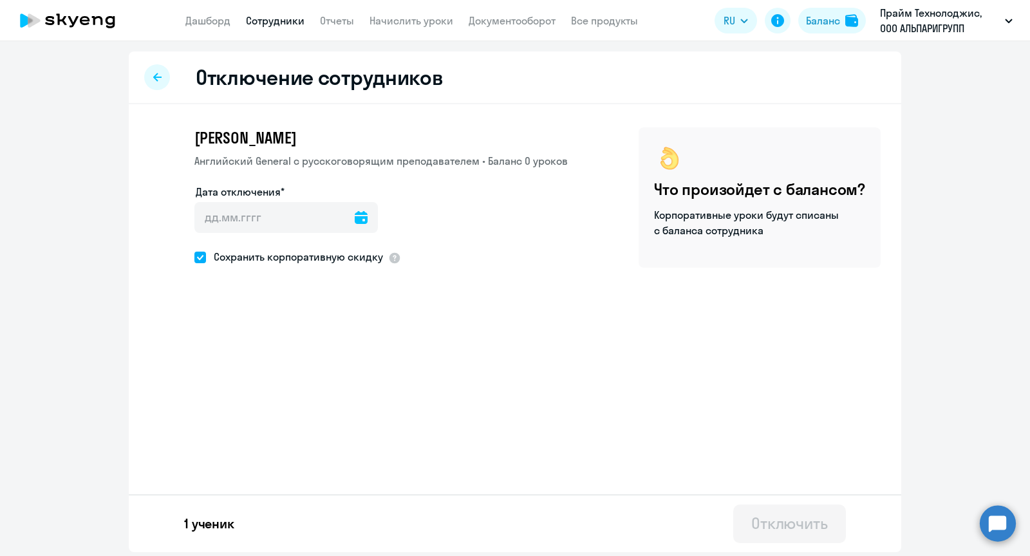
click at [355, 212] on icon at bounding box center [361, 217] width 13 height 13
click at [343, 429] on div "понедельник пн вторник вт среда ср четверг чт пятница пт суббота сб воскресенье…" at bounding box center [289, 358] width 191 height 152
click at [343, 416] on span "30" at bounding box center [341, 415] width 23 height 23
type input "[DATE]"
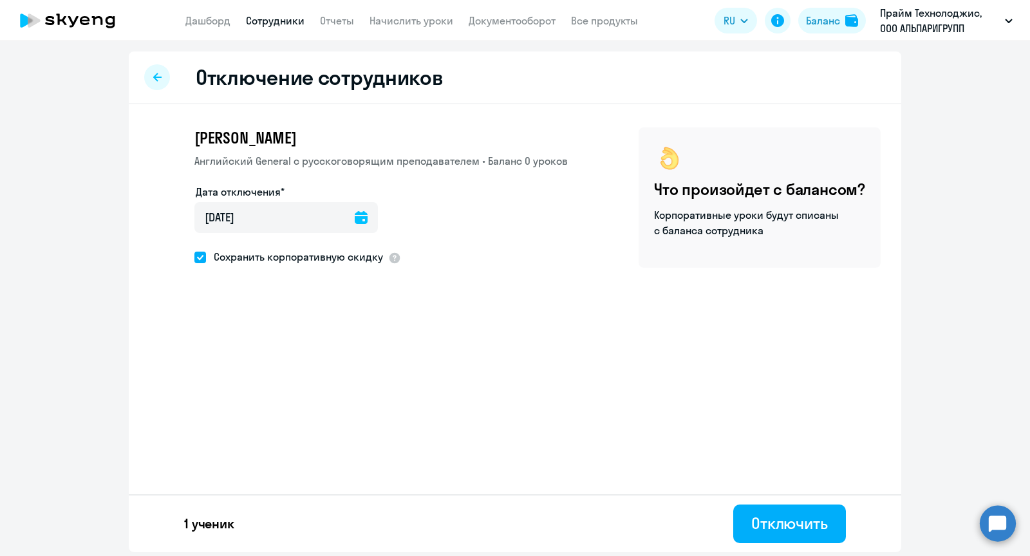
click at [263, 262] on span "Сохранить корпоративную скидку" at bounding box center [294, 256] width 177 height 15
click at [194, 258] on input "Сохранить корпоративную скидку" at bounding box center [194, 257] width 1 height 1
checkbox input "false"
click at [778, 525] on div "Отключить" at bounding box center [789, 523] width 77 height 21
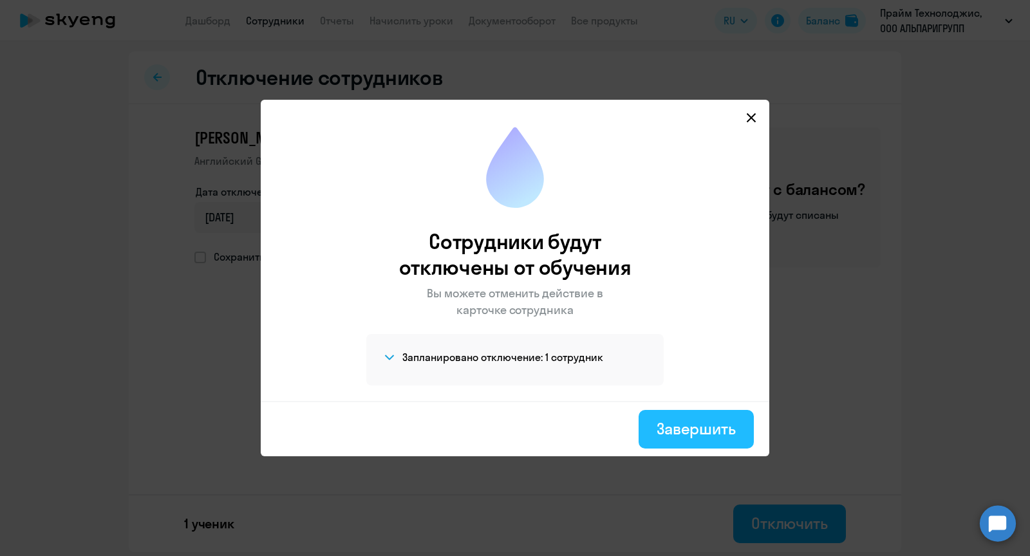
click at [670, 426] on div "Завершить" at bounding box center [696, 429] width 79 height 21
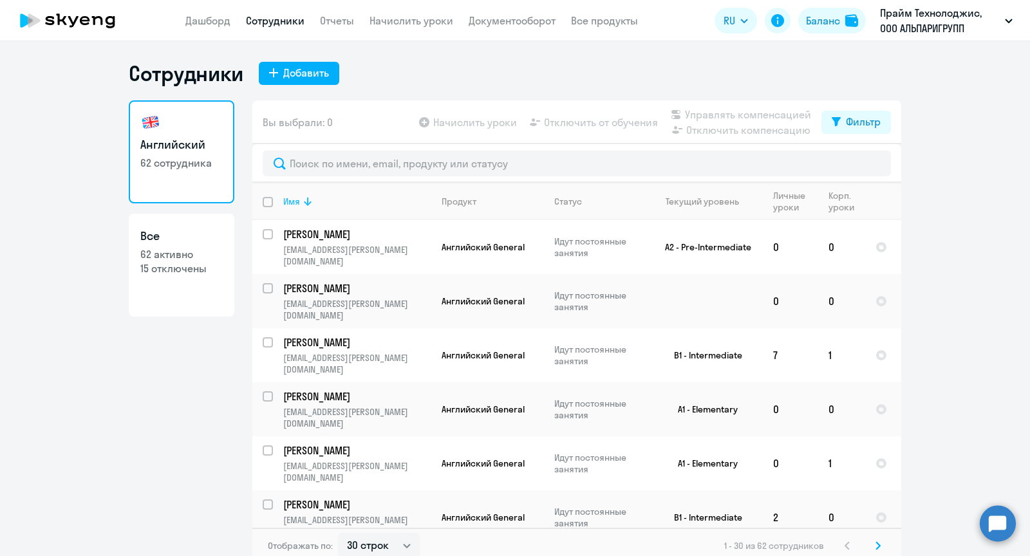
click at [297, 200] on div "Имя" at bounding box center [291, 202] width 17 height 12
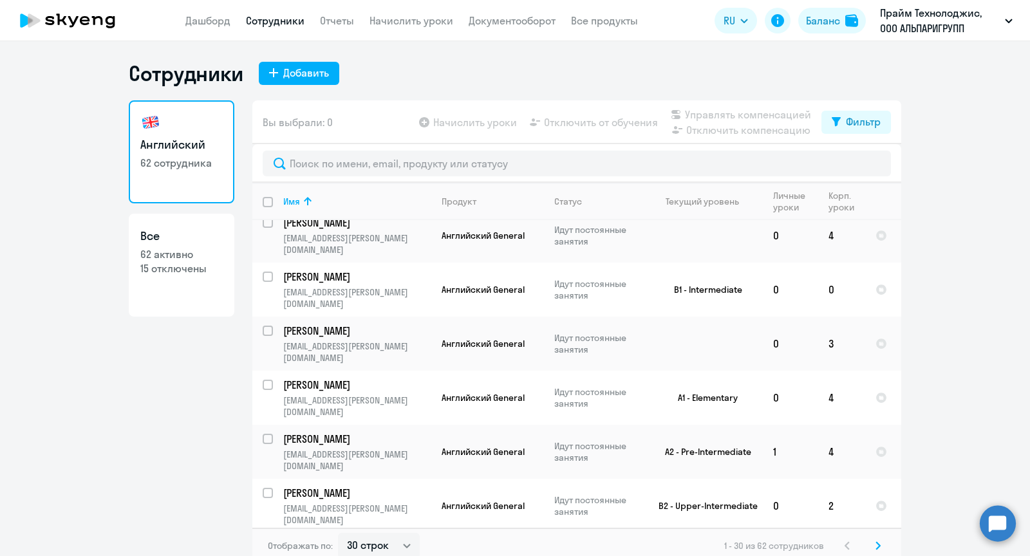
scroll to position [974, 0]
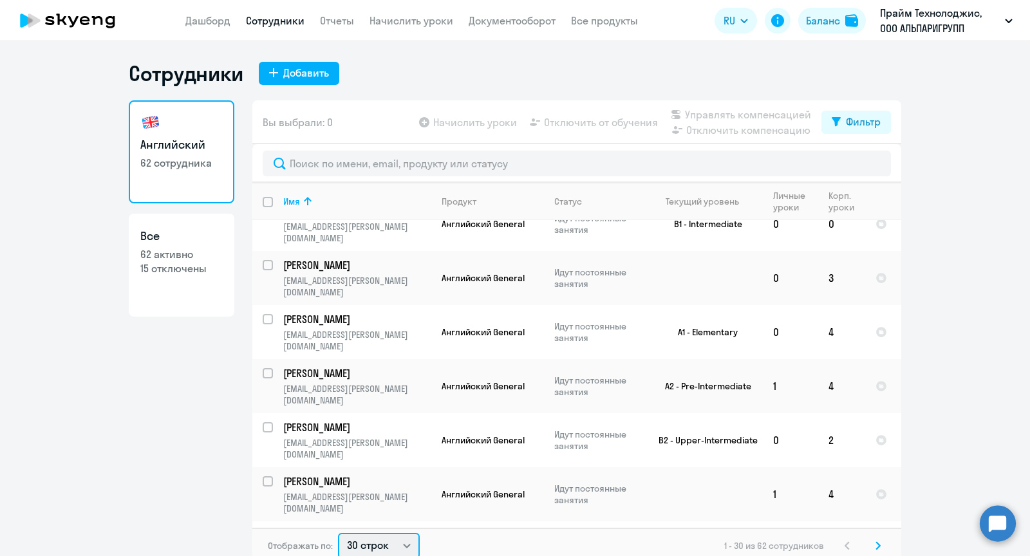
click at [370, 539] on select "30 строк 50 строк 100 строк" at bounding box center [379, 546] width 82 height 26
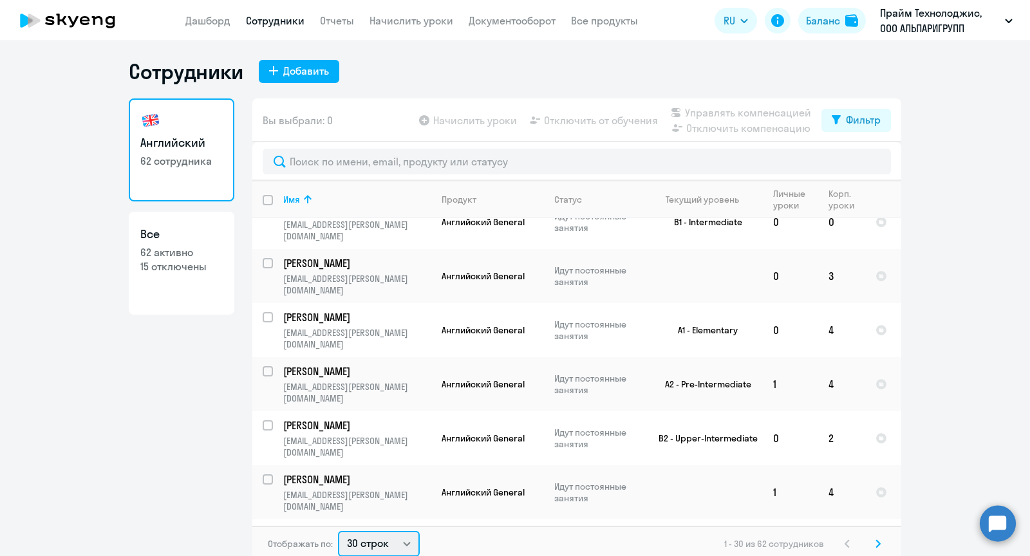
select select "100"
click at [338, 531] on select "30 строк 50 строк 100 строк" at bounding box center [379, 544] width 82 height 26
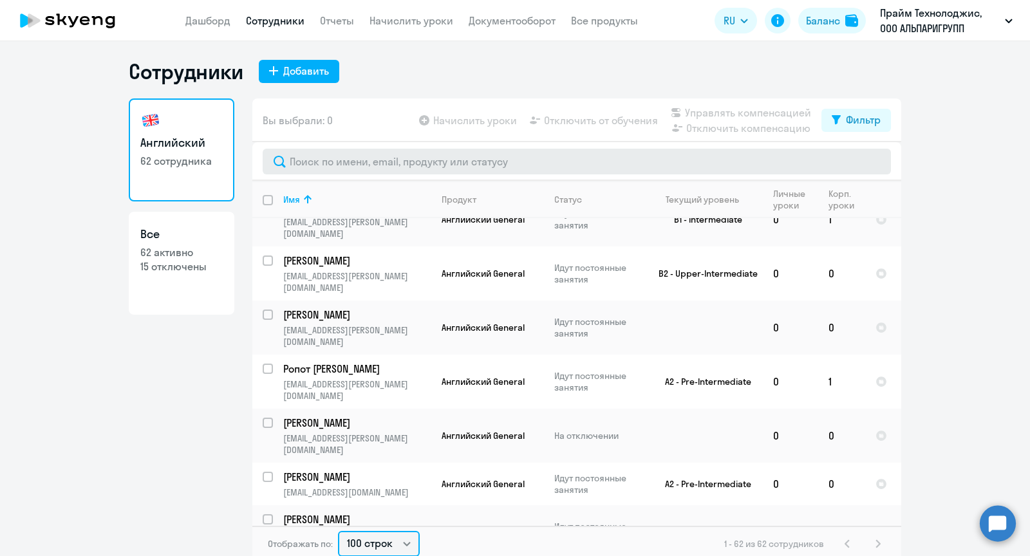
scroll to position [7, 0]
